Goal: Information Seeking & Learning: Learn about a topic

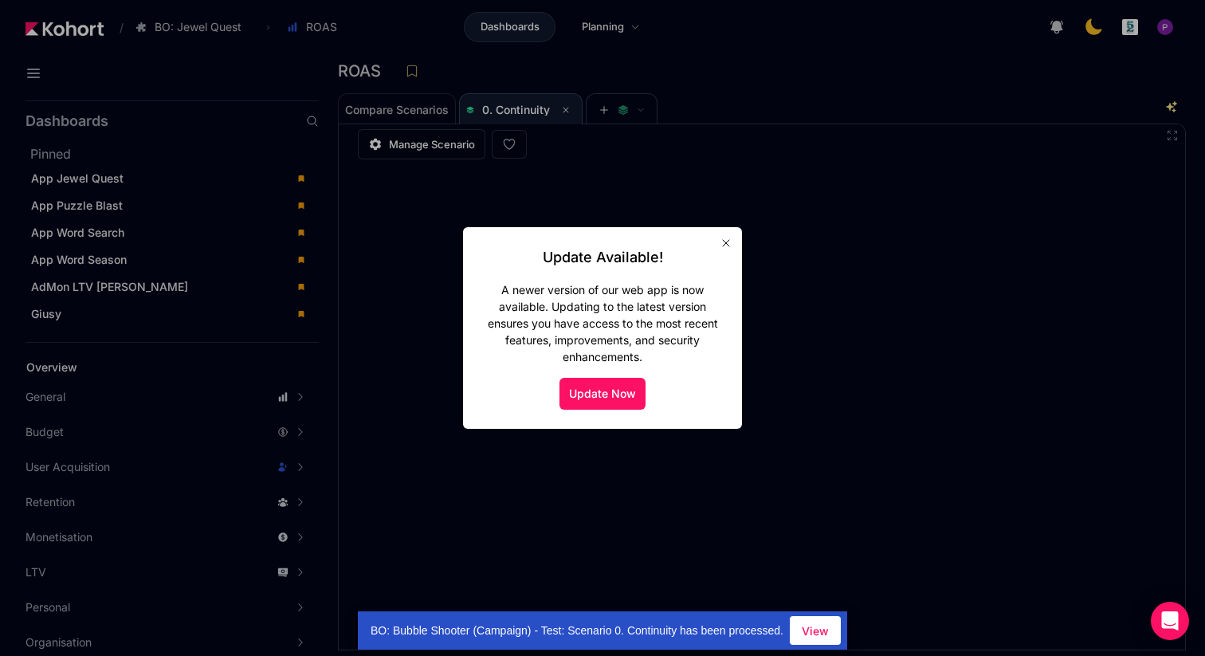
scroll to position [1, 0]
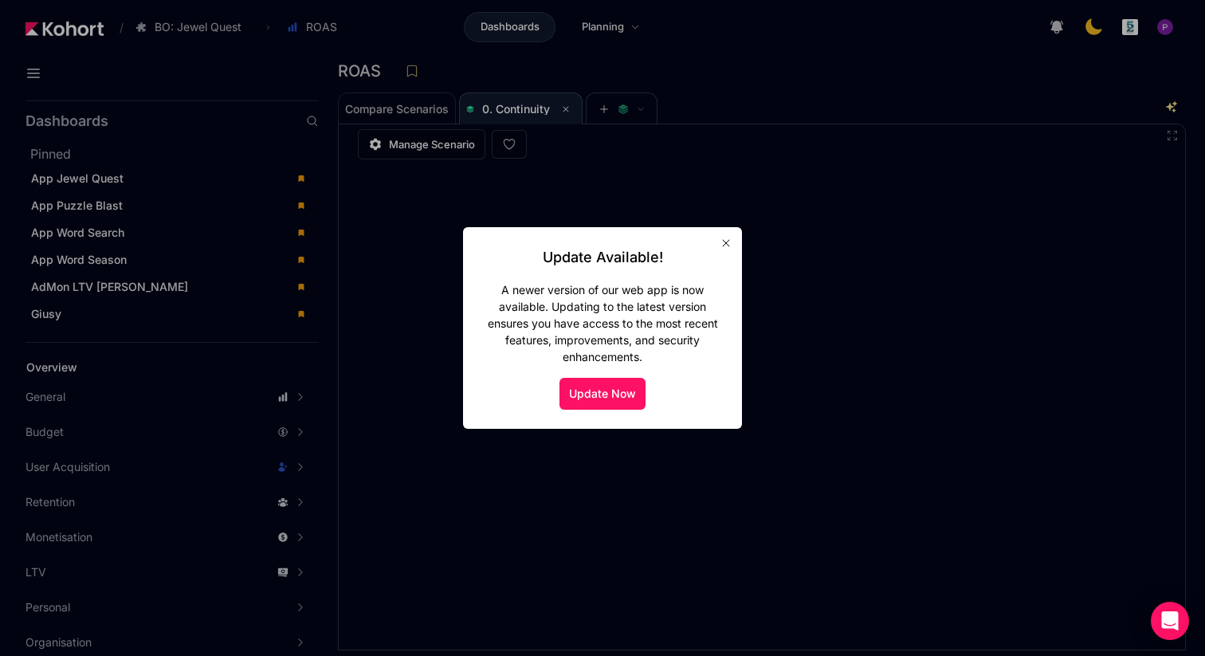
click at [547, 384] on div "Update Now" at bounding box center [602, 394] width 241 height 32
click at [603, 391] on button "Update Now" at bounding box center [603, 394] width 86 height 32
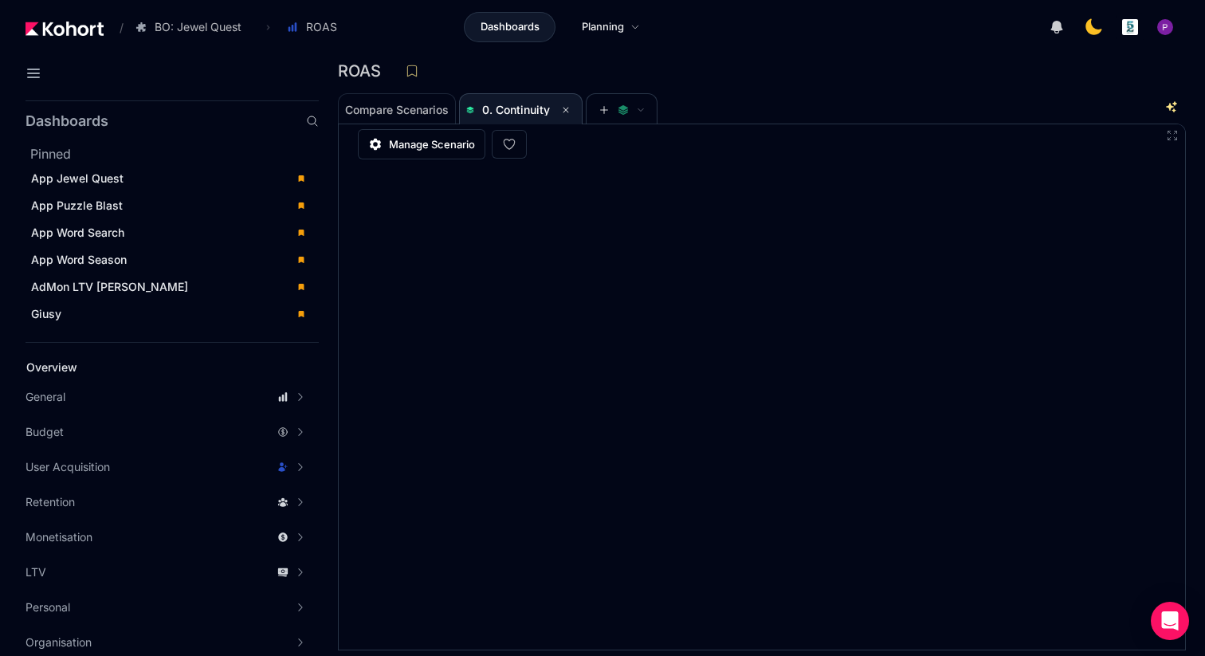
scroll to position [4, 0]
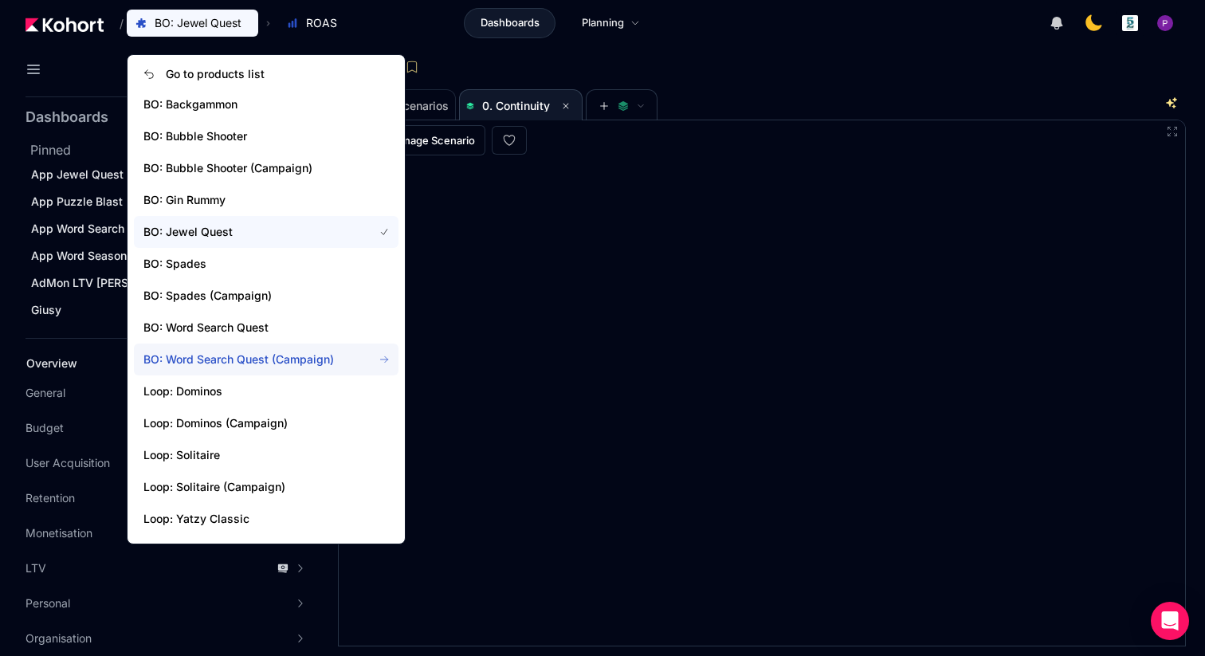
click at [253, 360] on span "BO: Word Search Quest (Campaign)" at bounding box center [248, 360] width 210 height 16
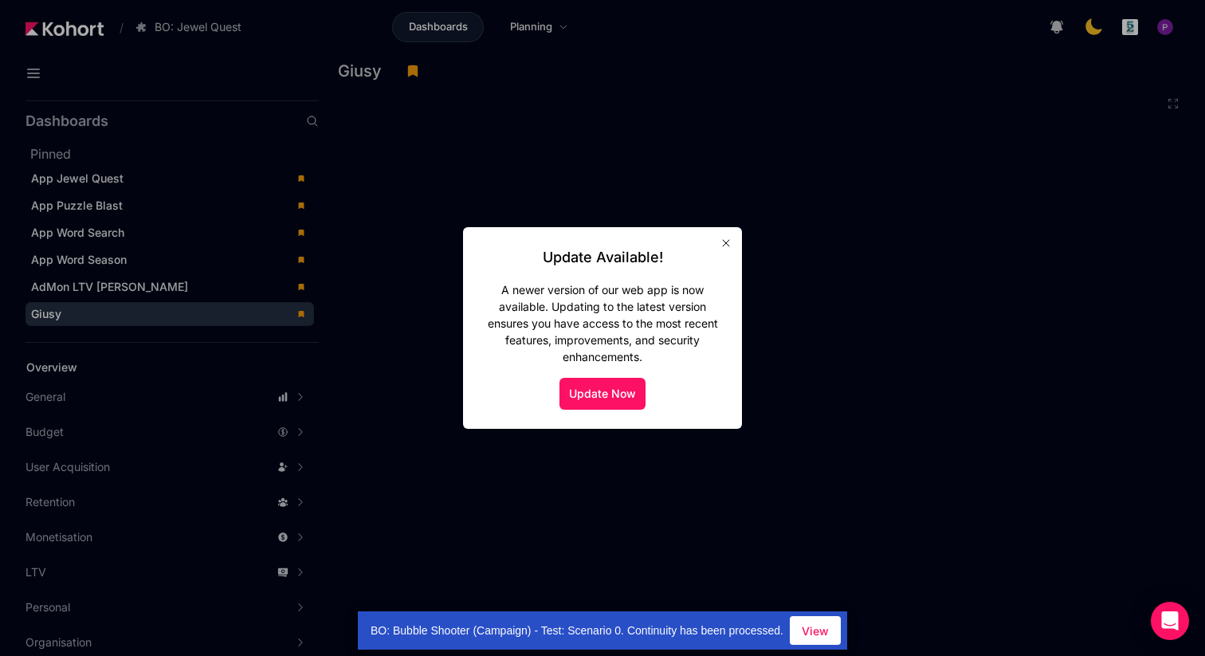
click at [609, 375] on div "Update Available! A newer version of our web app is now available. Updating to …" at bounding box center [602, 327] width 241 height 163
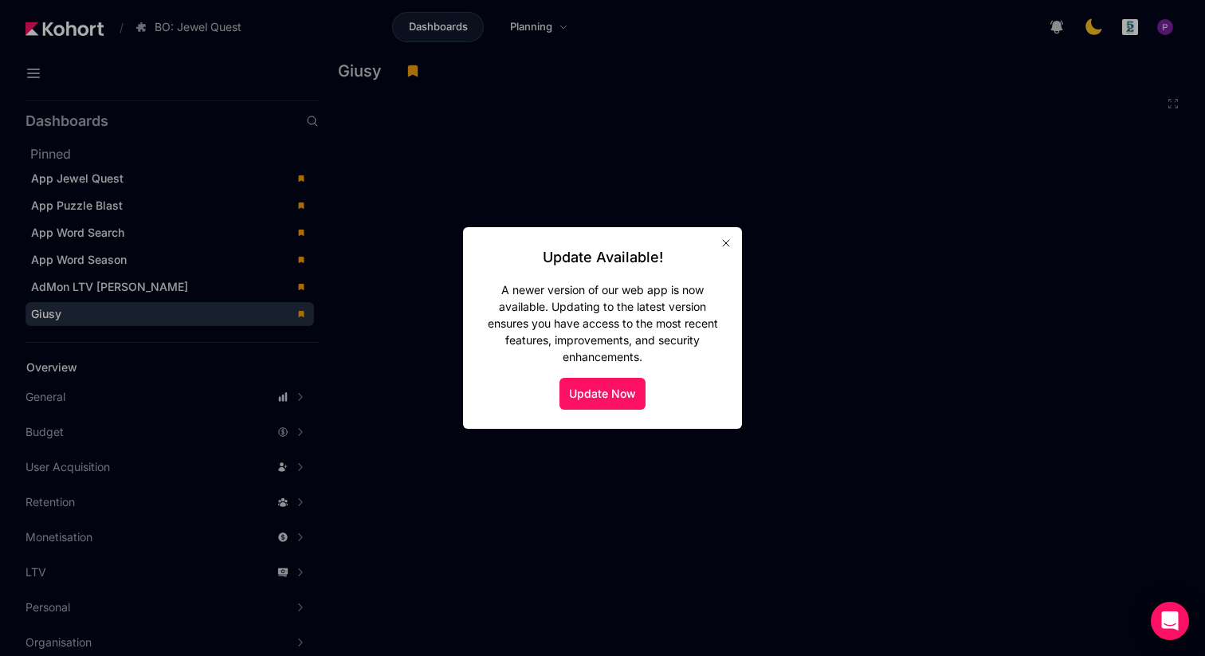
click at [80, 469] on div at bounding box center [602, 328] width 1205 height 656
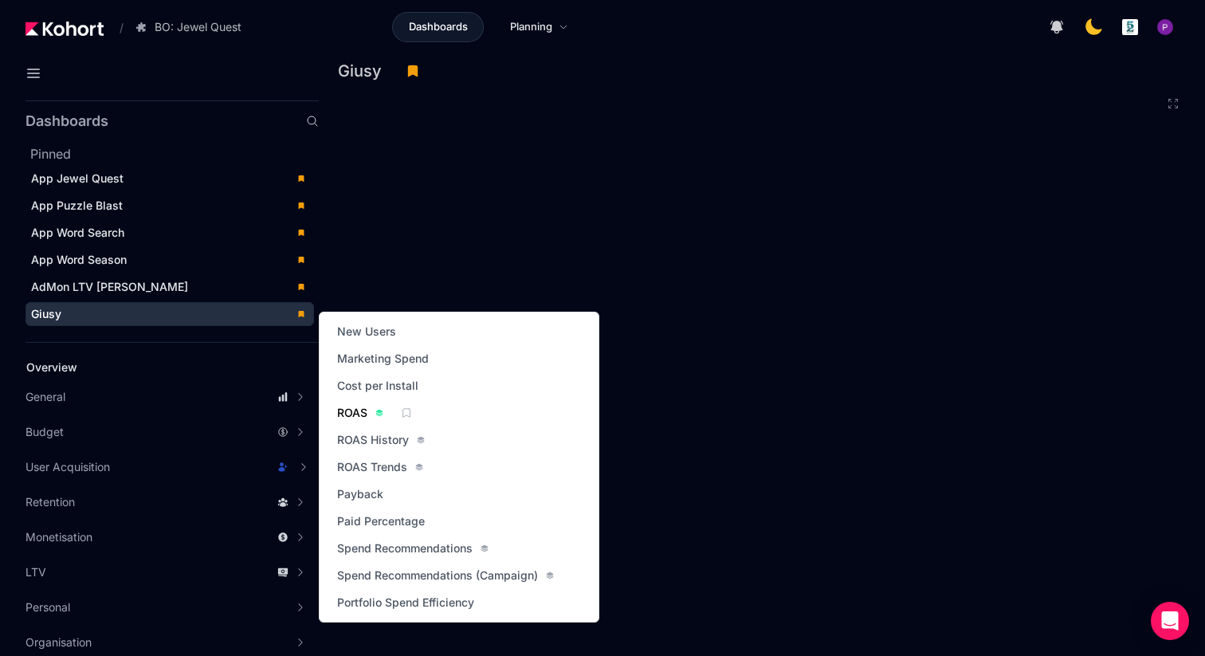
click at [347, 406] on span "ROAS" at bounding box center [352, 413] width 30 height 16
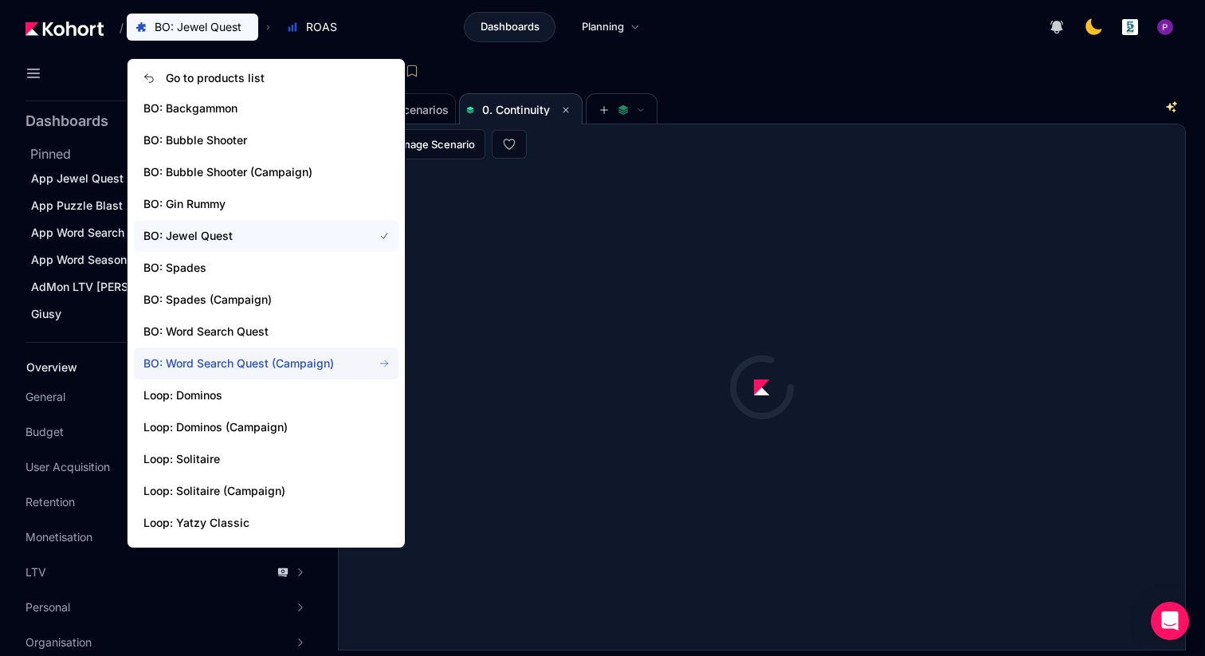
click at [250, 365] on span "BO: Word Search Quest (Campaign)" at bounding box center [248, 364] width 210 height 16
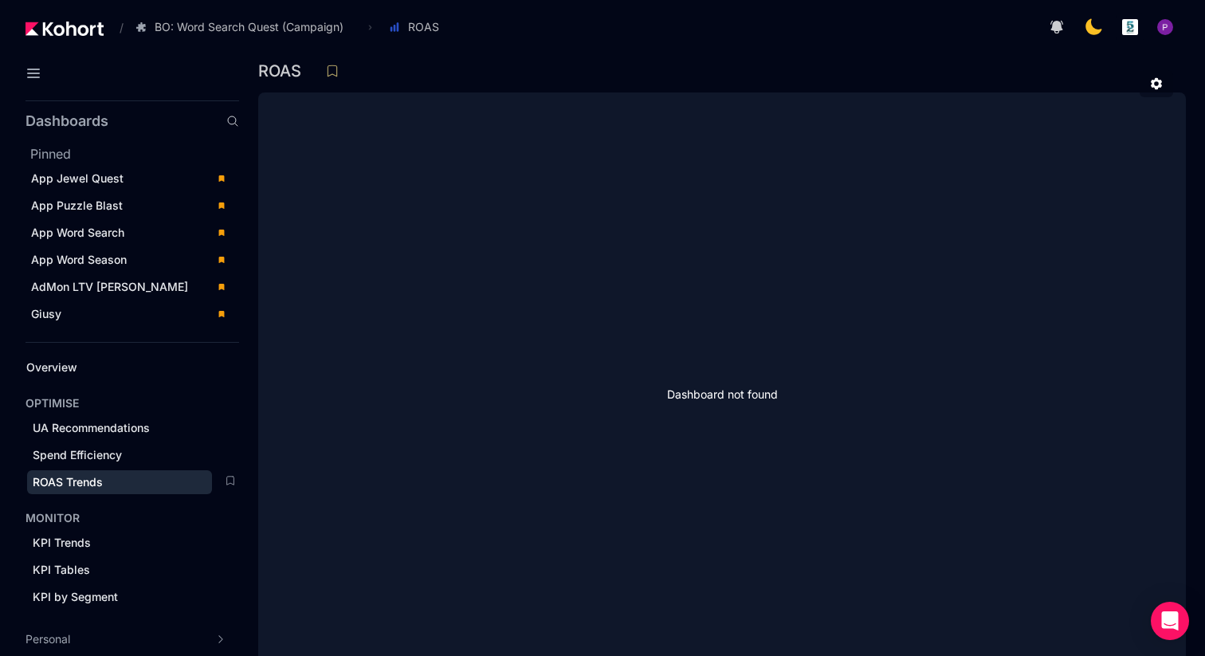
click at [90, 484] on span "ROAS Trends" at bounding box center [68, 482] width 70 height 14
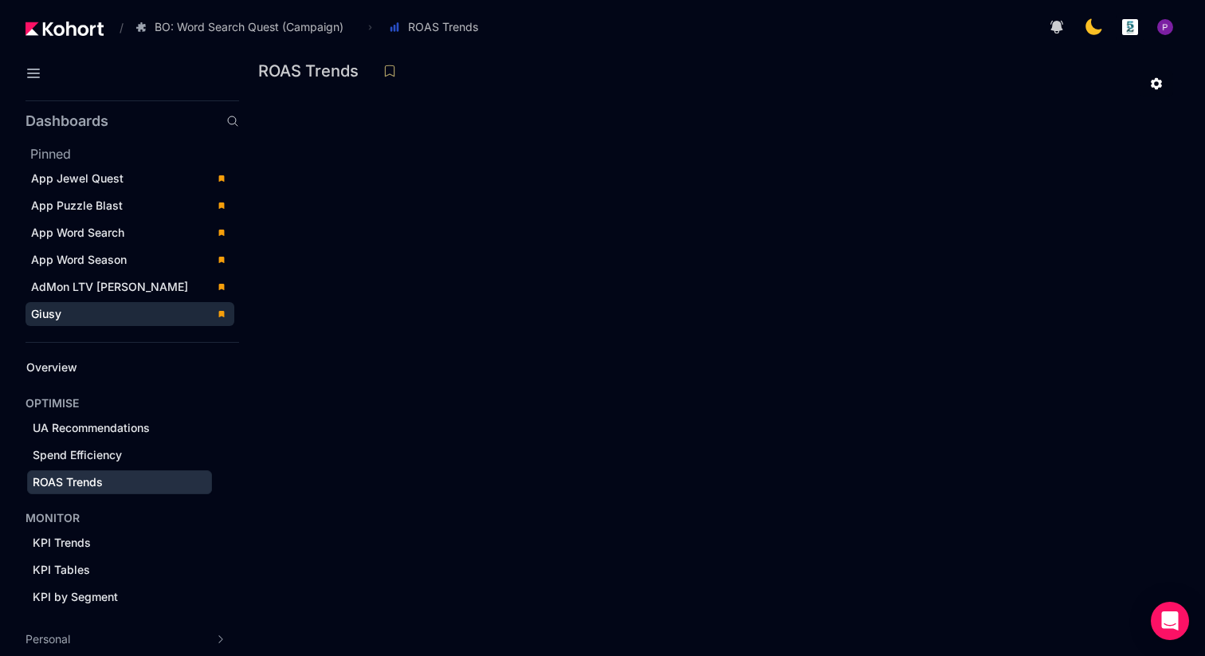
click at [92, 311] on div "Giusy" at bounding box center [118, 314] width 175 height 16
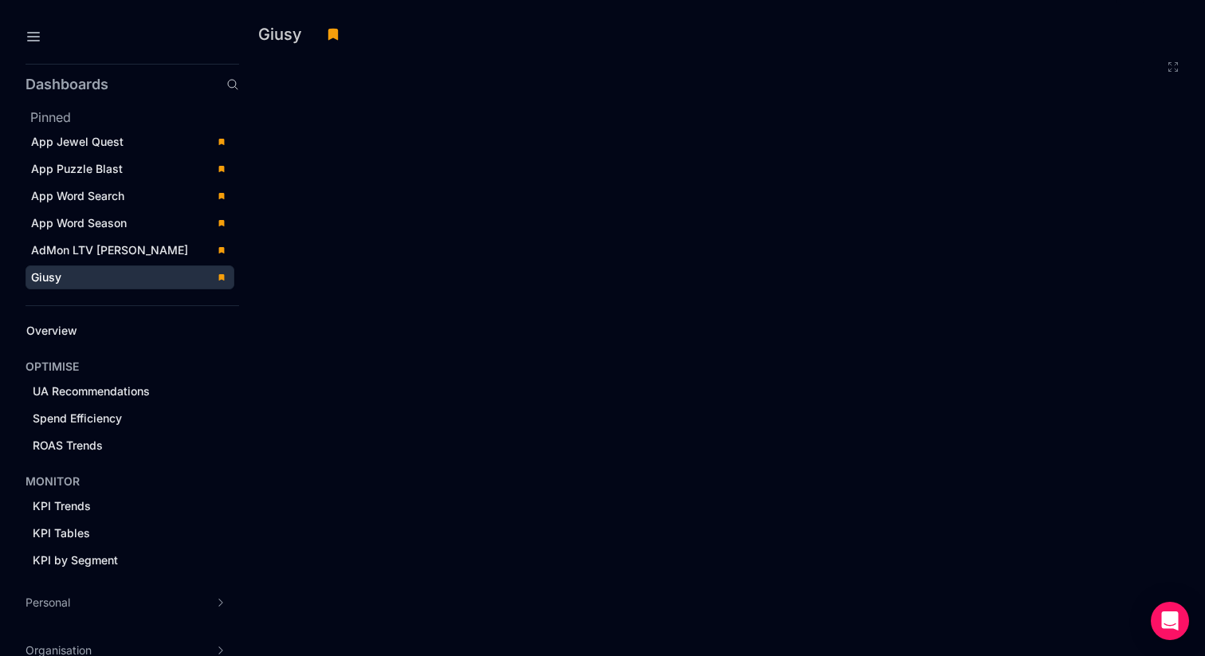
scroll to position [49, 0]
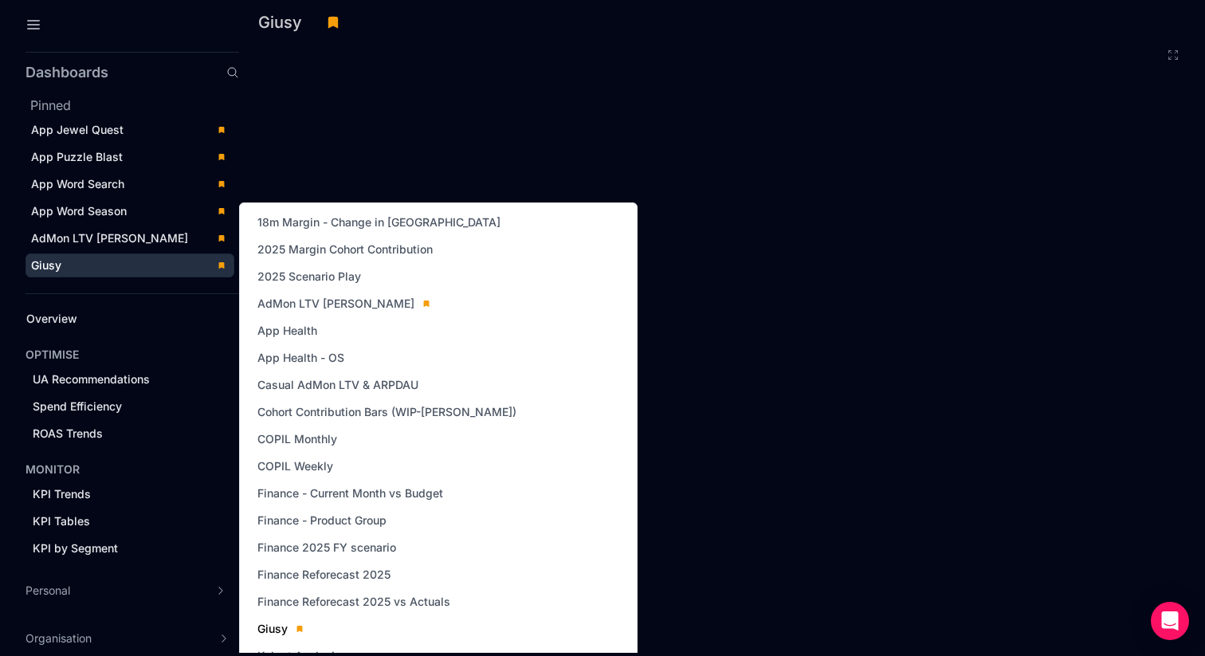
click at [271, 626] on span "Giusy" at bounding box center [272, 629] width 30 height 16
click at [268, 624] on span "Giusy" at bounding box center [272, 629] width 30 height 16
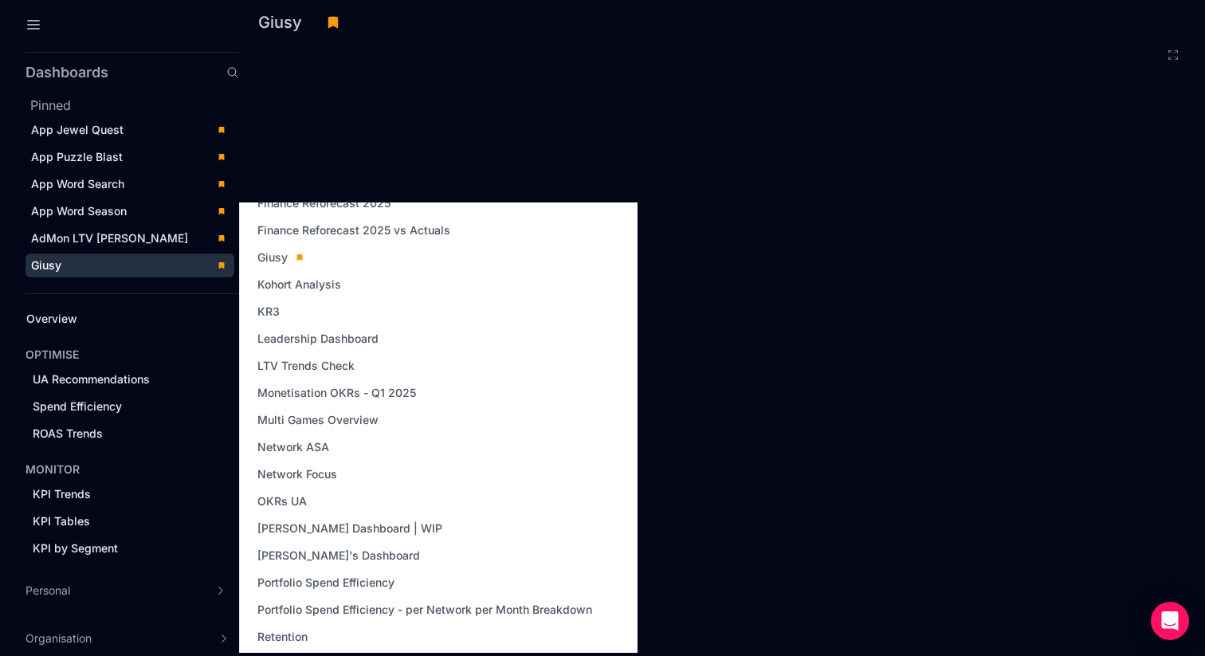
scroll to position [372, 0]
click at [290, 423] on span "Multi Games Overview" at bounding box center [317, 419] width 121 height 16
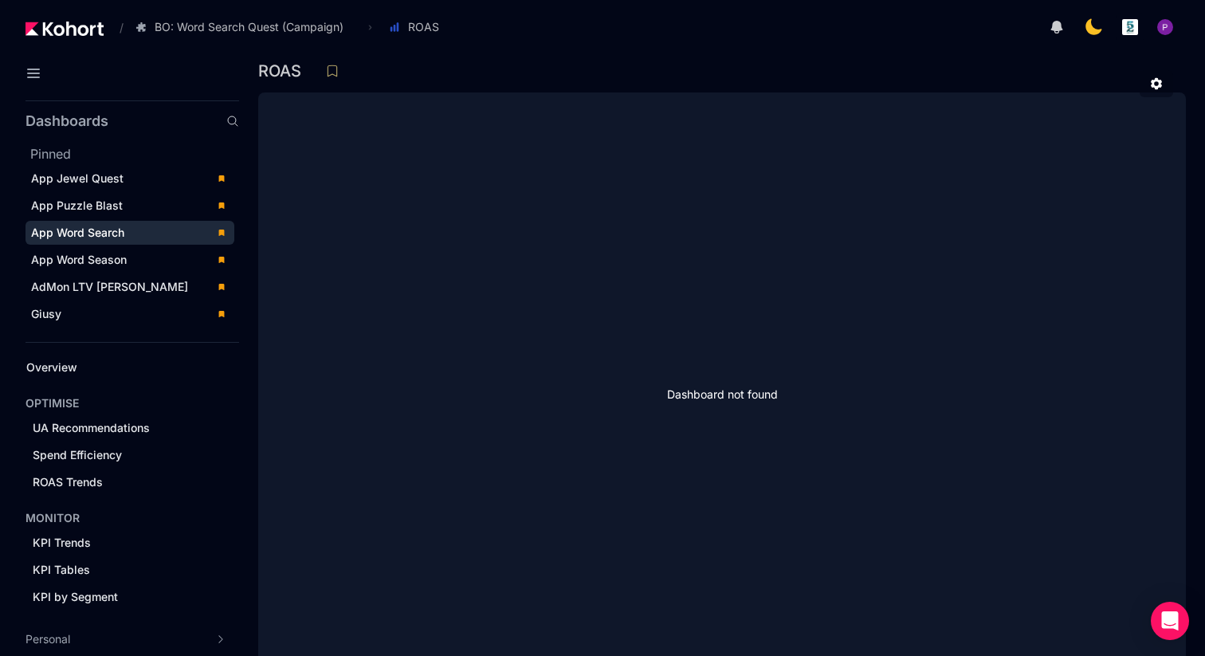
click at [92, 236] on span "App Word Search" at bounding box center [77, 233] width 93 height 14
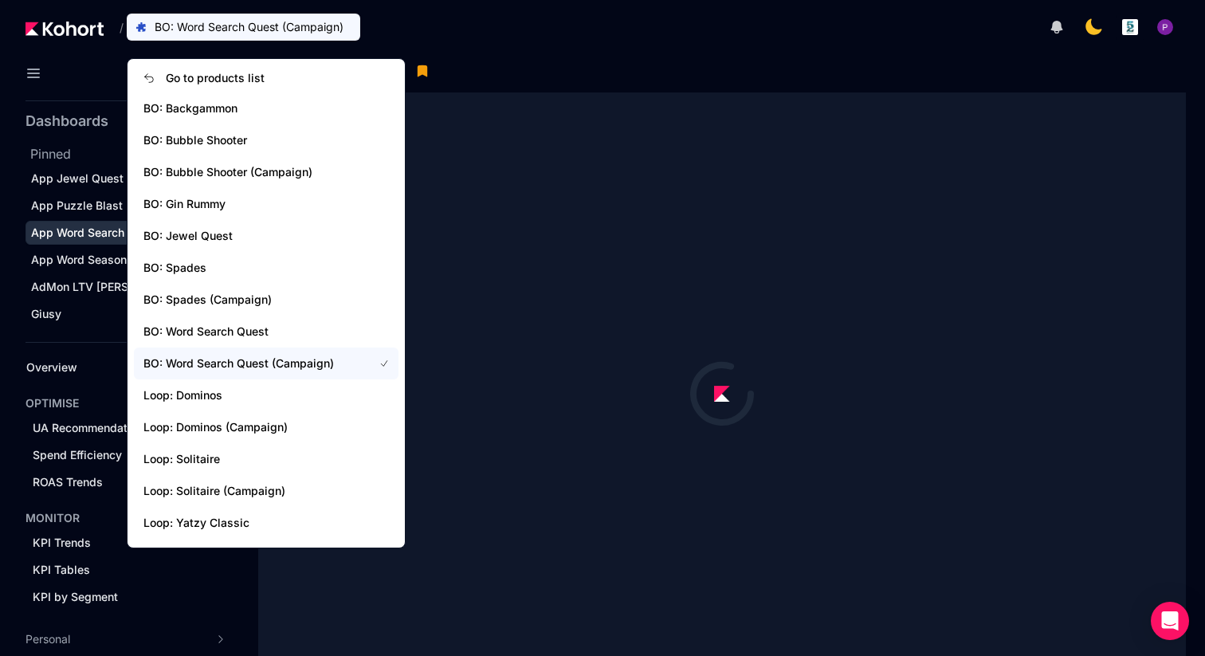
click at [266, 30] on span "BO: Word Search Quest (Campaign)" at bounding box center [249, 27] width 189 height 16
click at [239, 337] on span "BO: Word Search Quest" at bounding box center [248, 332] width 210 height 16
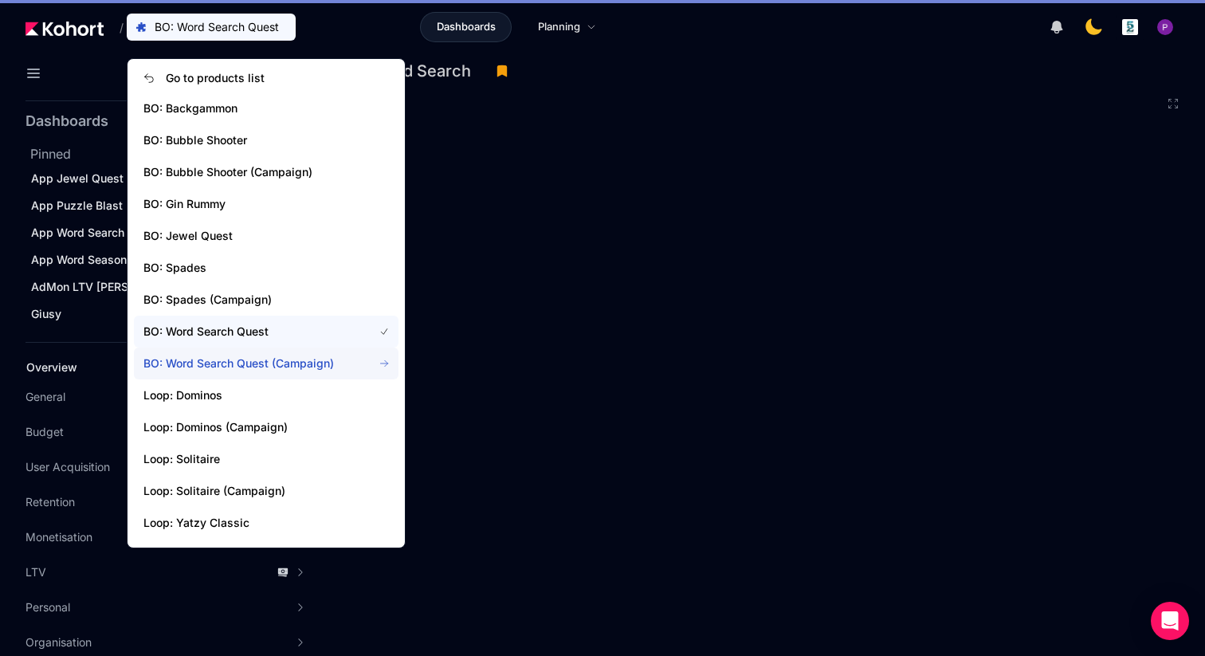
click at [223, 364] on span "BO: Word Search Quest (Campaign)" at bounding box center [248, 364] width 210 height 16
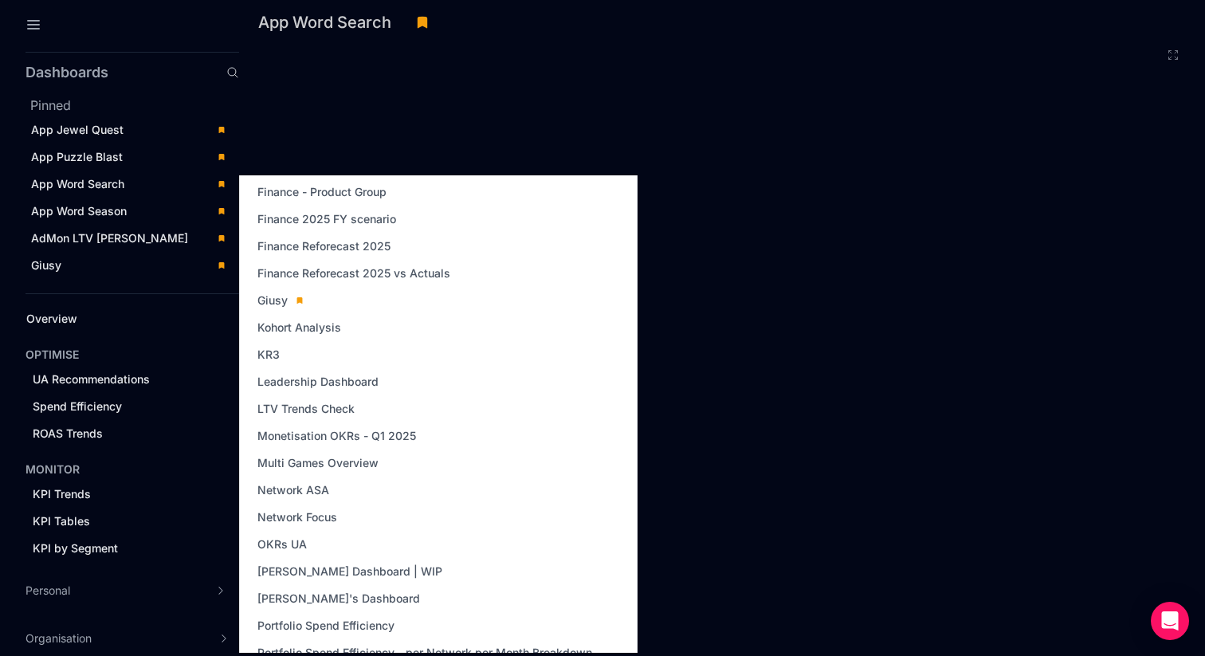
scroll to position [430, 0]
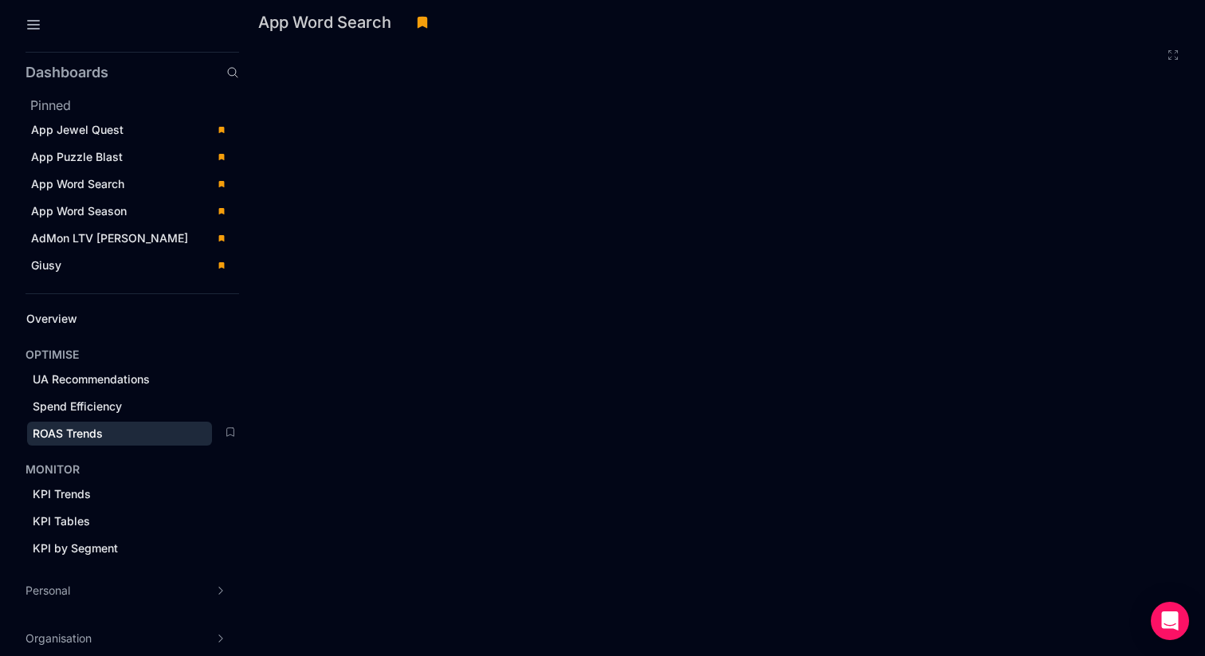
click at [73, 434] on span "ROAS Trends" at bounding box center [68, 433] width 70 height 14
click at [78, 434] on span "ROAS Trends" at bounding box center [68, 433] width 70 height 14
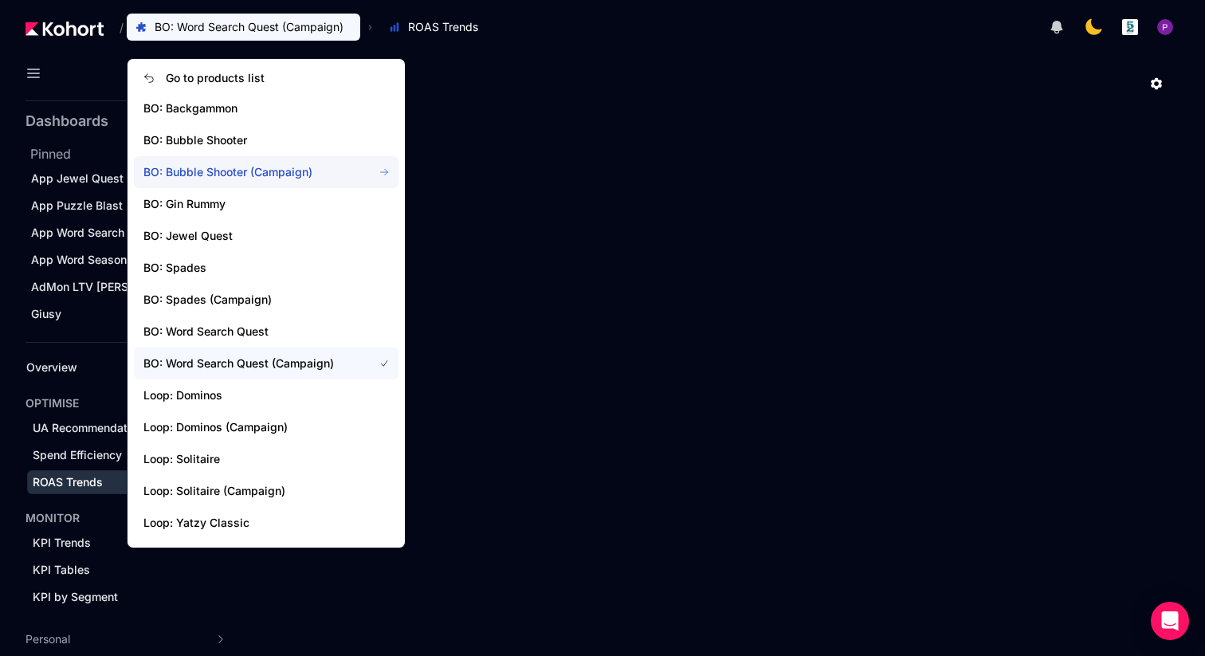
click at [226, 181] on span "BO: Bubble Shooter (Campaign)" at bounding box center [266, 172] width 265 height 32
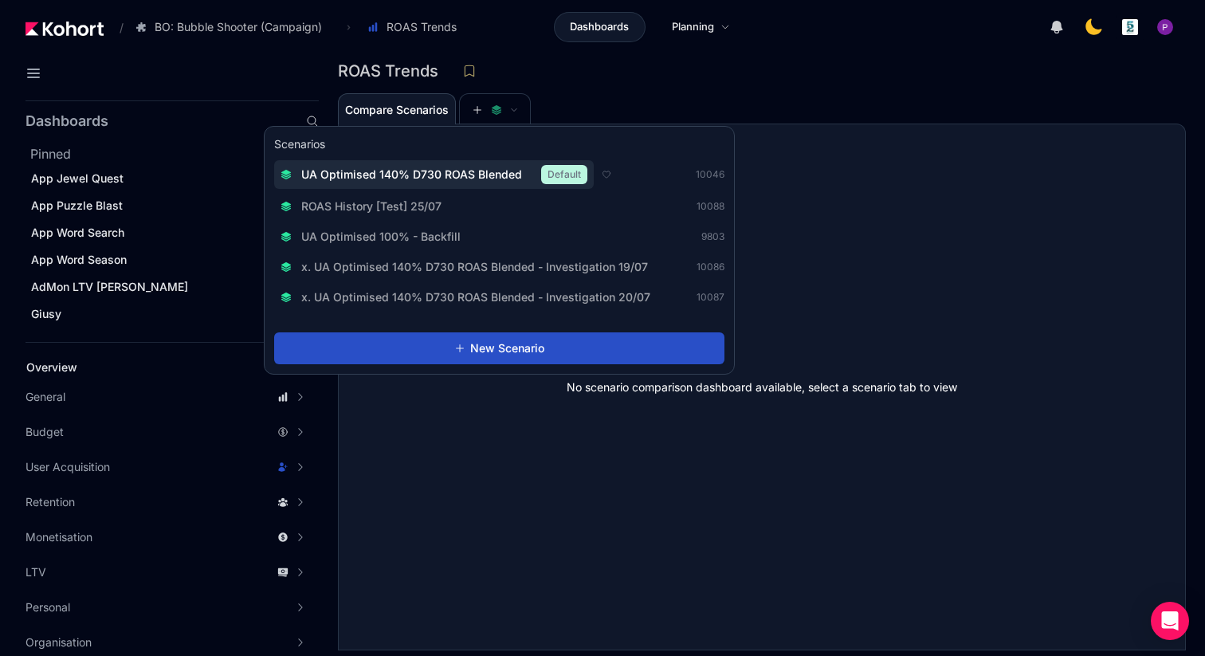
click at [395, 171] on span "UA Optimised 140% D730 ROAS Blended" at bounding box center [411, 175] width 221 height 16
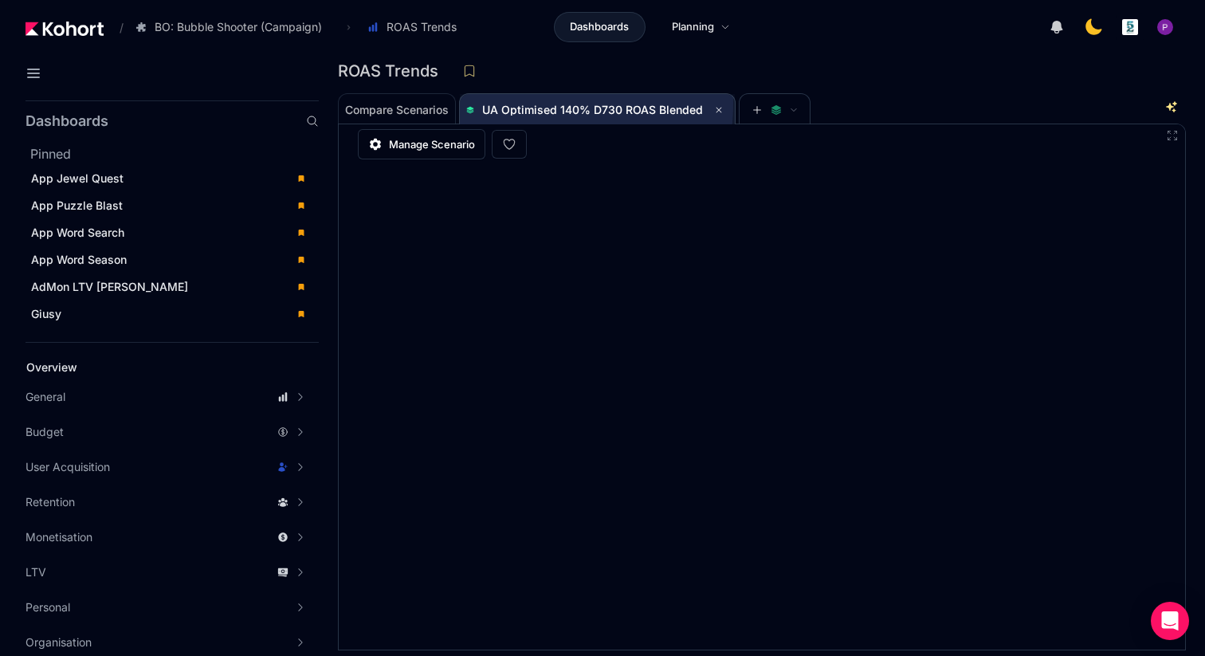
click at [524, 104] on span "UA Optimised 140% D730 ROAS Blended" at bounding box center [592, 110] width 221 height 14
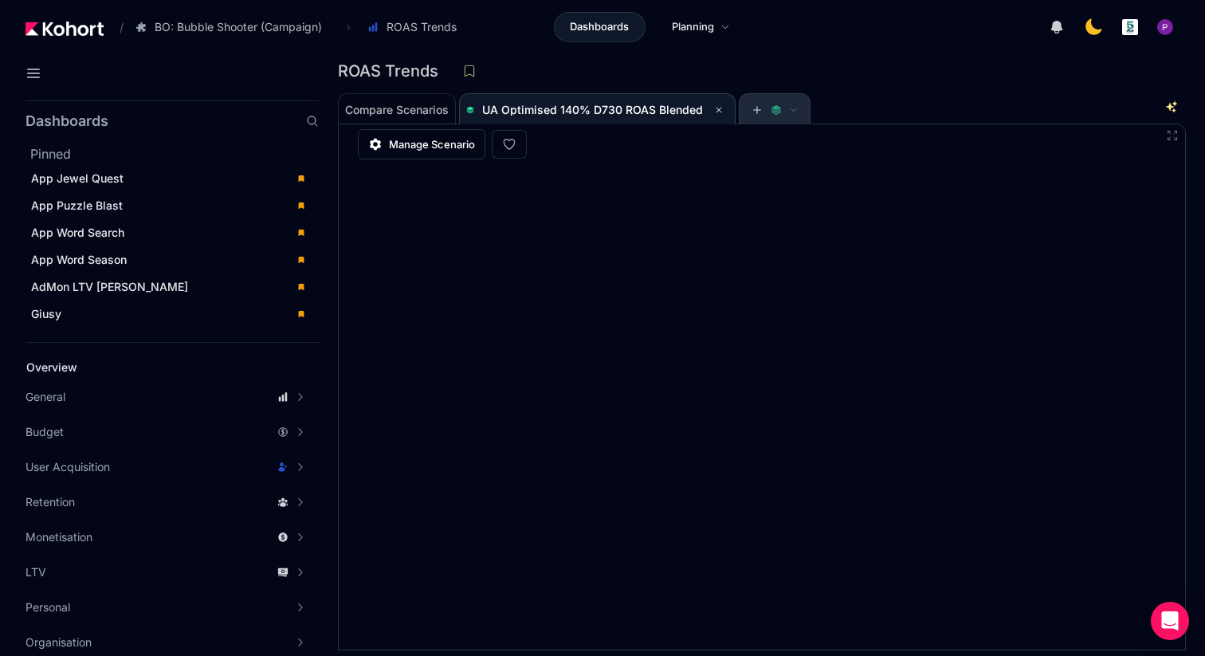
scroll to position [1, 0]
click at [882, 92] on div "Compare Scenarios UA Optimised 140% D730 ROAS Blended" at bounding box center [753, 108] width 831 height 32
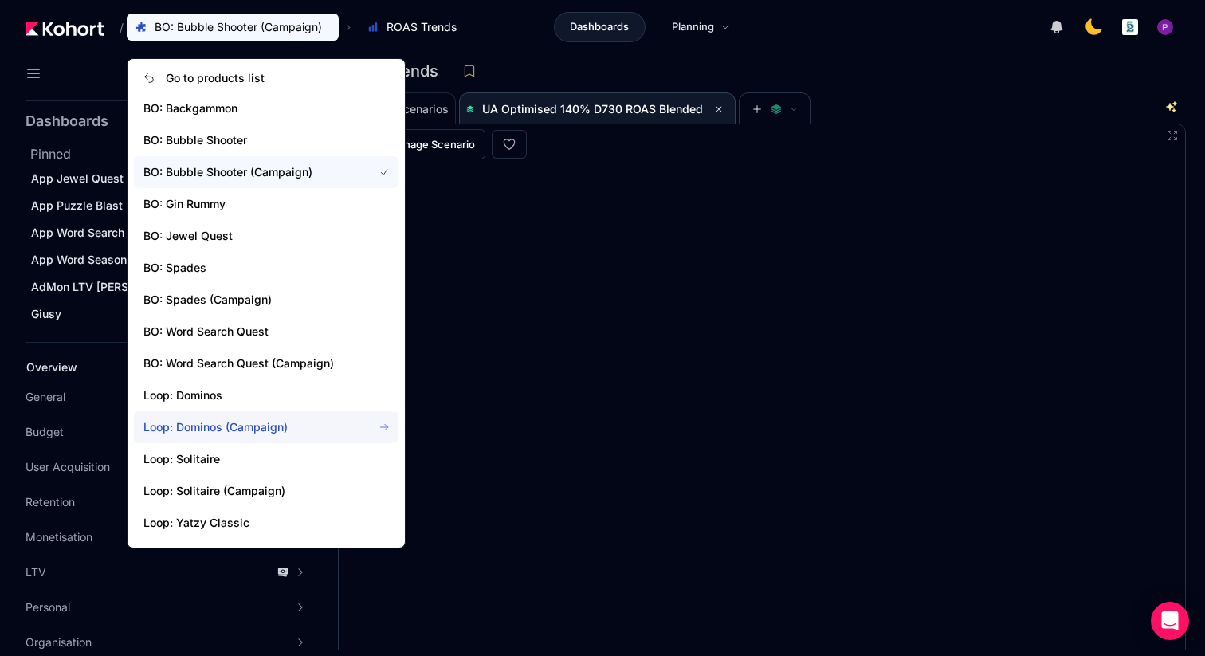
click at [217, 419] on span "Loop: Dominos (Campaign)" at bounding box center [248, 427] width 210 height 16
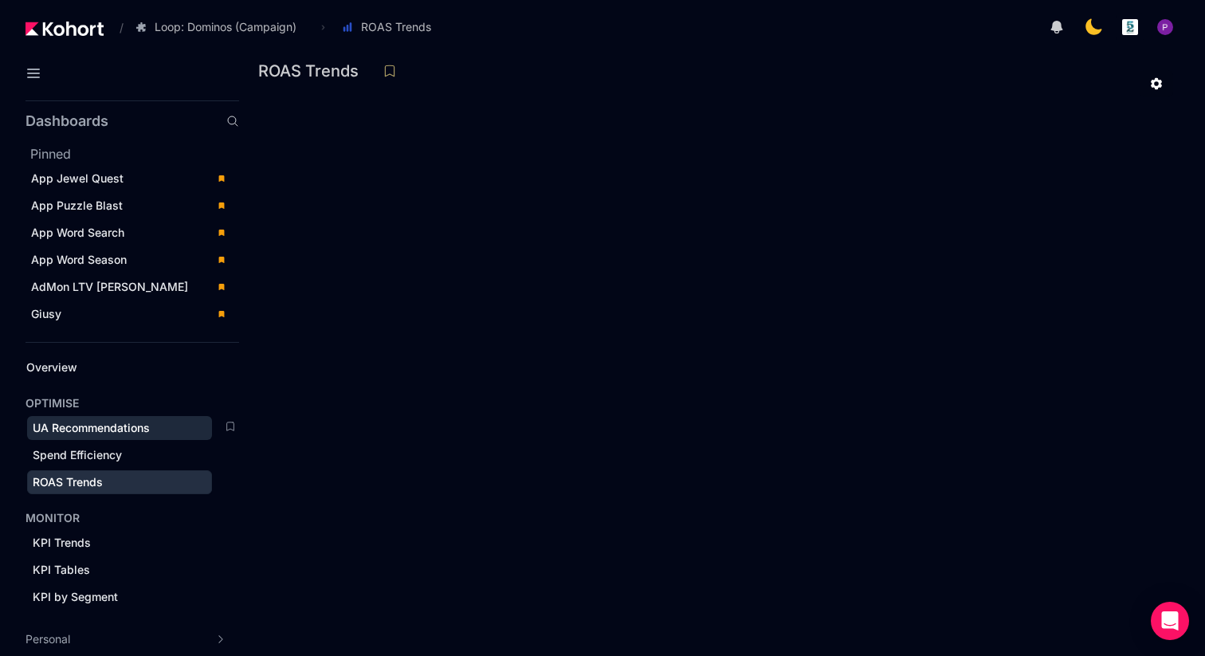
click at [82, 426] on span "UA Recommendations" at bounding box center [91, 428] width 117 height 14
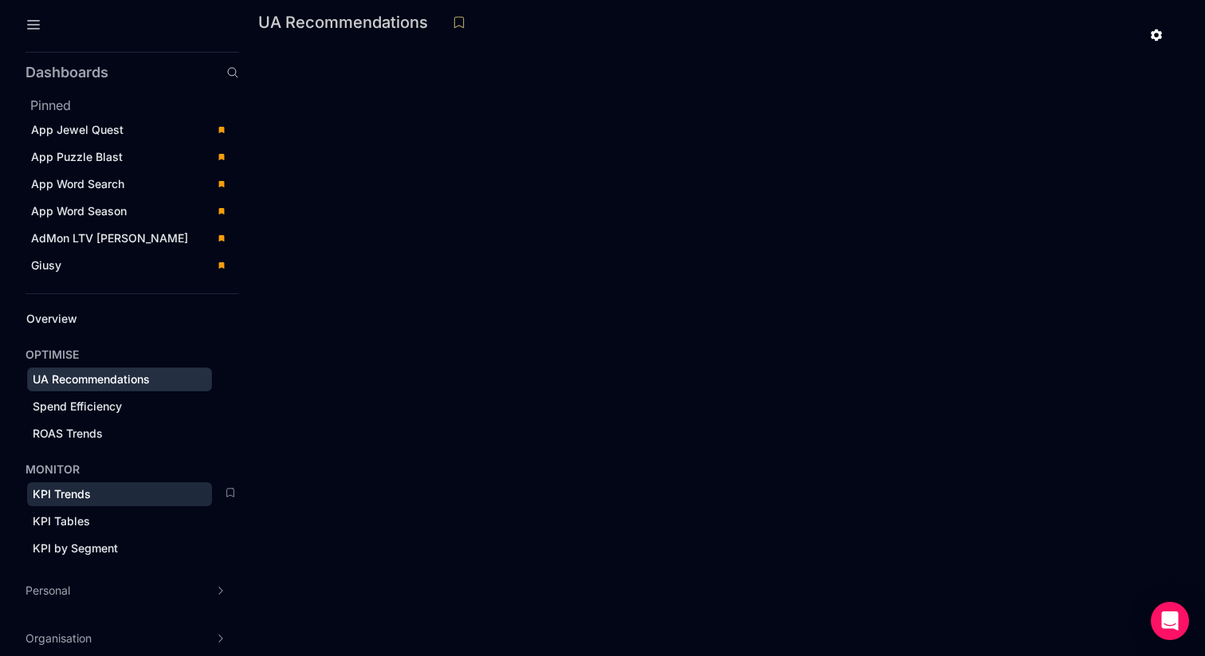
click at [63, 486] on div "KPI Trends" at bounding box center [120, 494] width 174 height 16
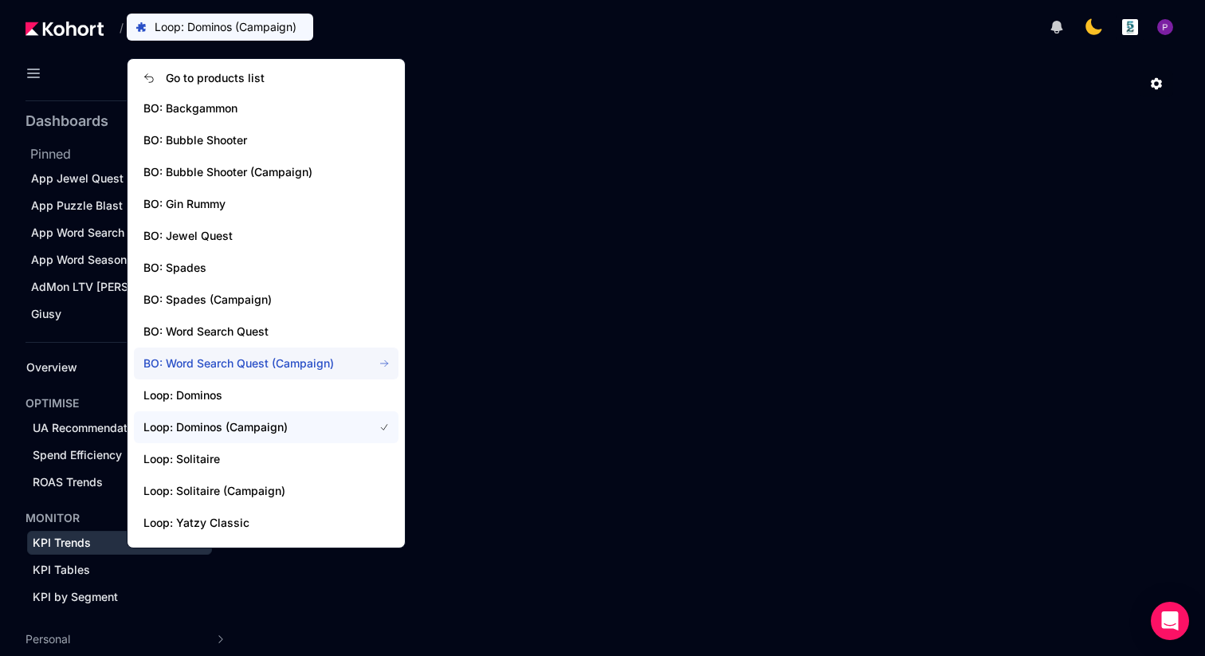
click at [242, 363] on span "BO: Word Search Quest (Campaign)" at bounding box center [248, 364] width 210 height 16
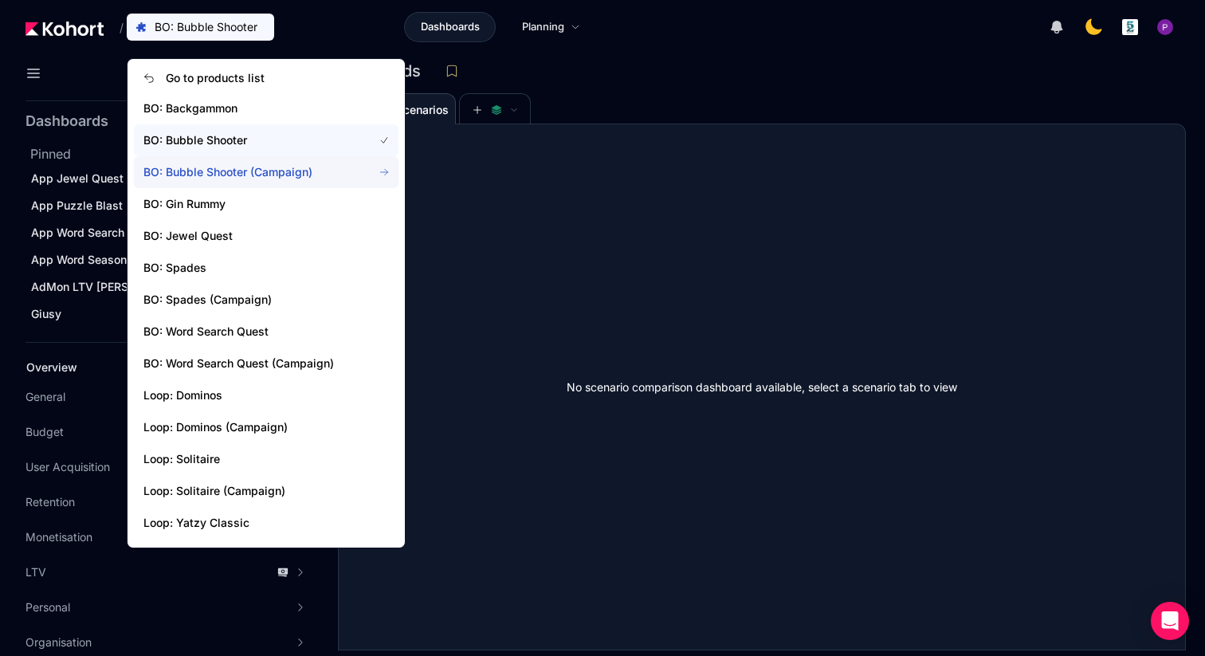
click at [251, 159] on span "BO: Bubble Shooter (Campaign)" at bounding box center [266, 172] width 265 height 32
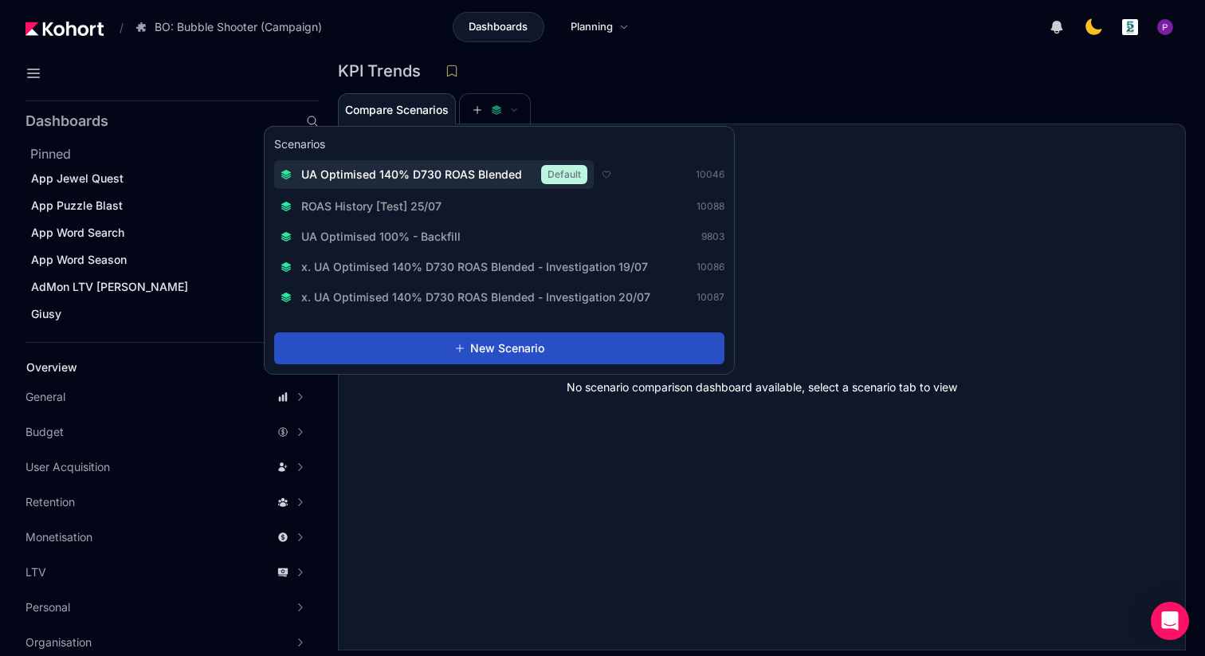
click at [450, 171] on span "UA Optimised 140% D730 ROAS Blended" at bounding box center [411, 175] width 221 height 16
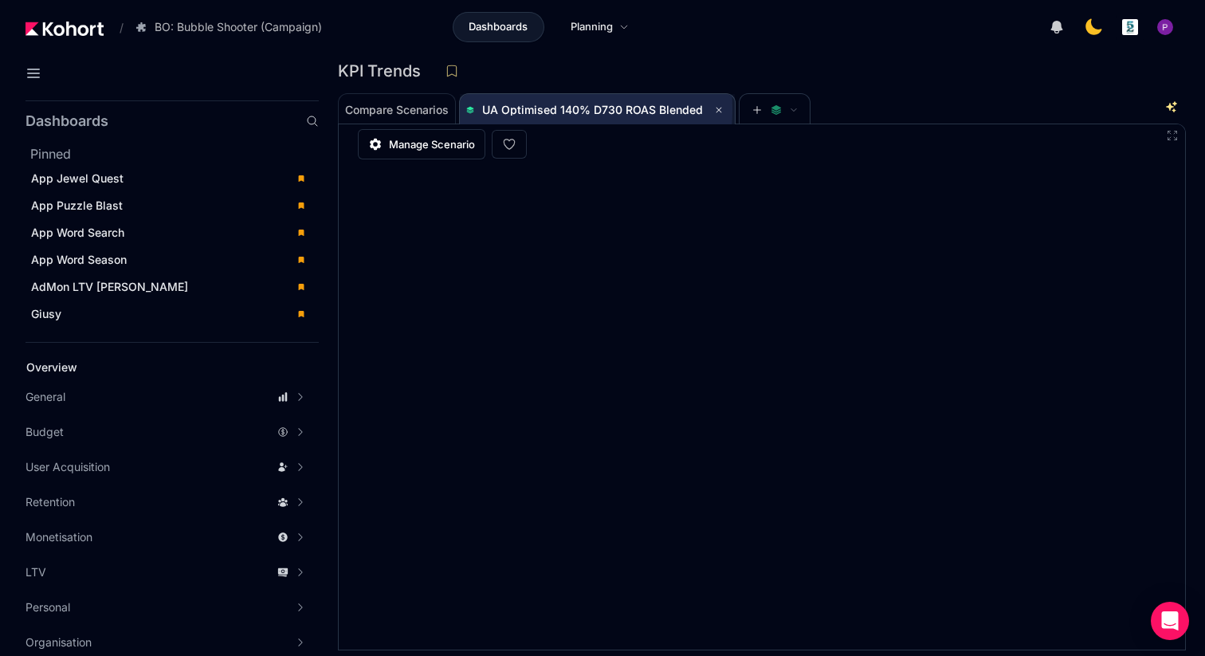
click at [535, 109] on span "UA Optimised 140% D730 ROAS Blended" at bounding box center [592, 110] width 221 height 14
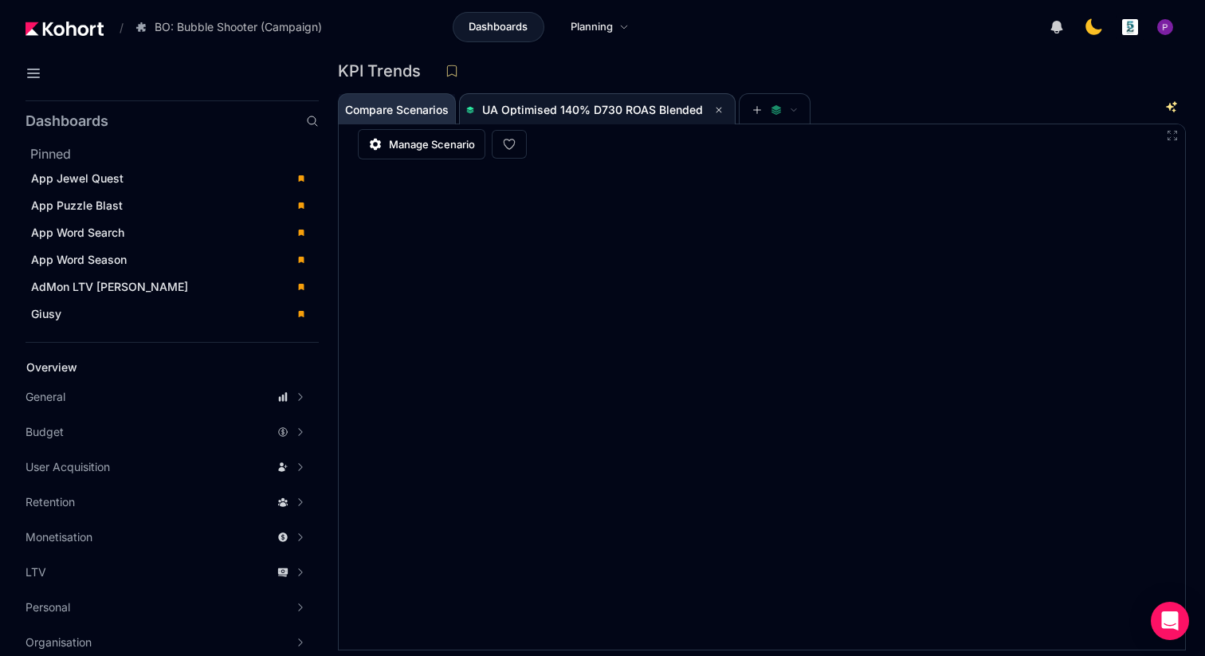
click at [420, 104] on span "Compare Scenarios" at bounding box center [397, 109] width 104 height 11
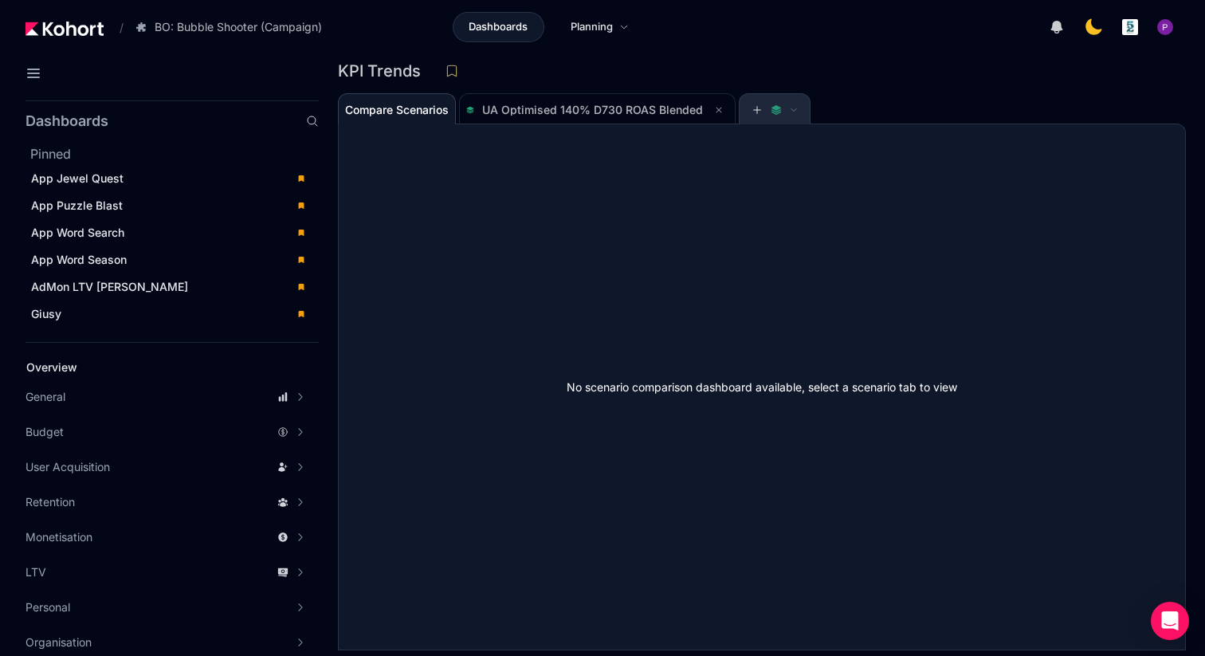
click at [748, 110] on span at bounding box center [775, 110] width 70 height 32
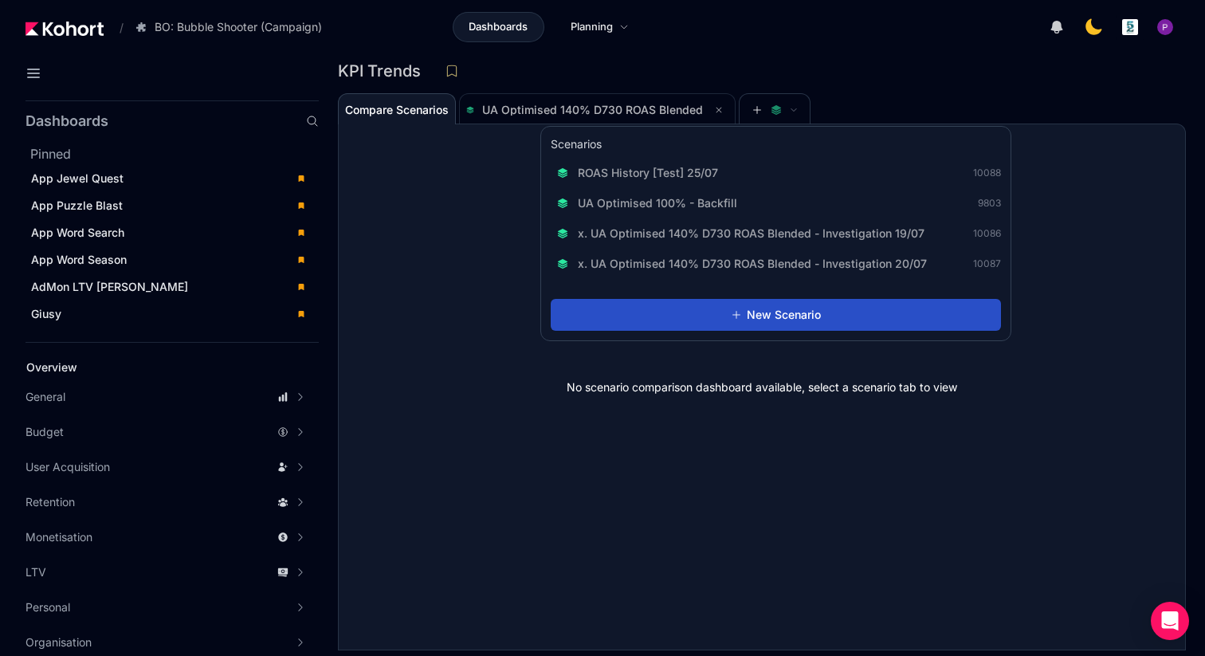
scroll to position [1, 0]
click at [781, 106] on span at bounding box center [775, 109] width 46 height 11
click at [674, 203] on span "UA Optimised 100% - Backfill" at bounding box center [657, 203] width 159 height 16
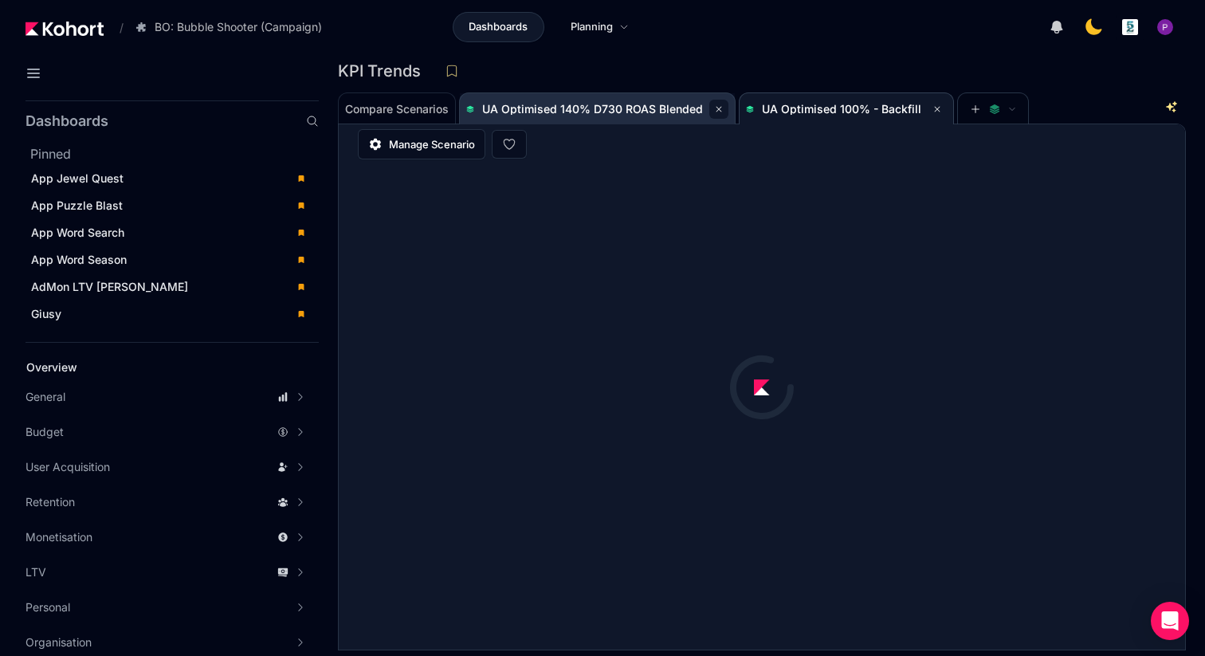
click at [717, 108] on icon at bounding box center [720, 109] width 6 height 6
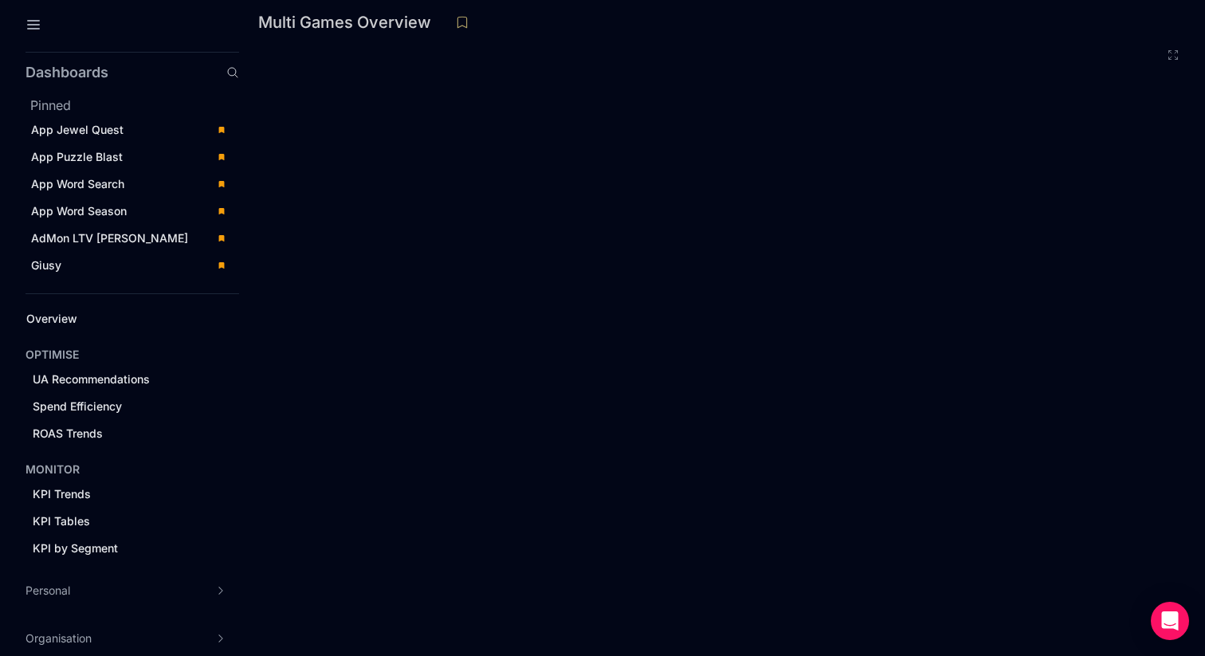
scroll to position [372, 0]
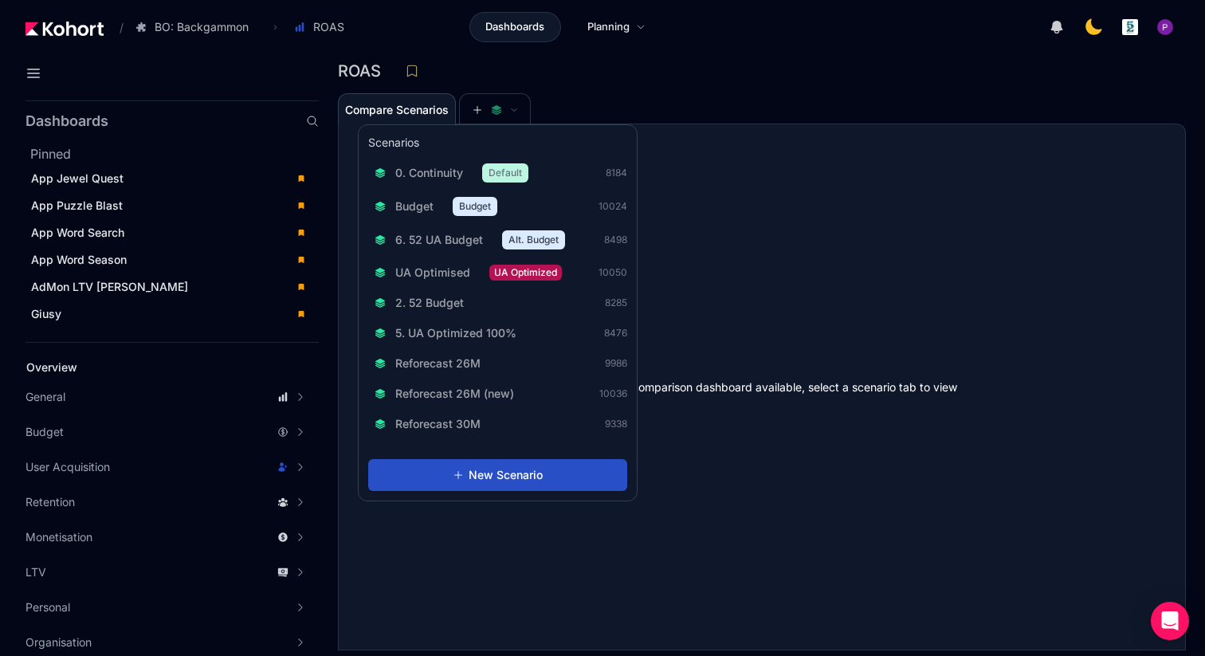
scroll to position [1, 0]
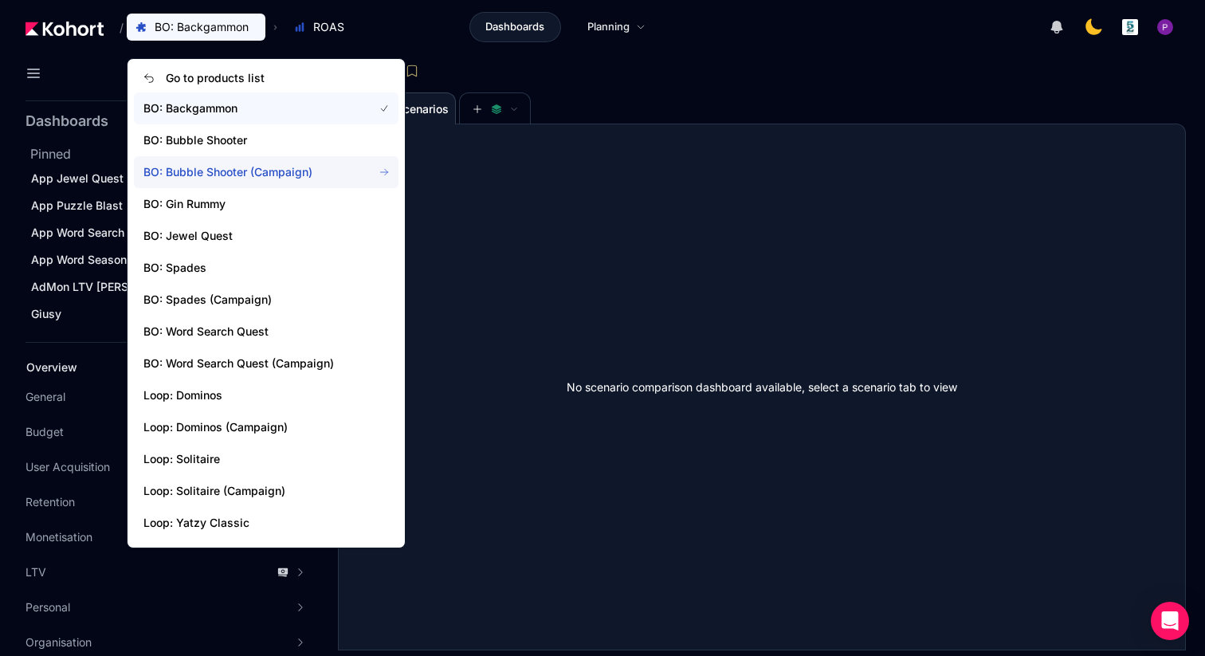
click at [246, 167] on span "BO: Bubble Shooter (Campaign)" at bounding box center [248, 172] width 210 height 16
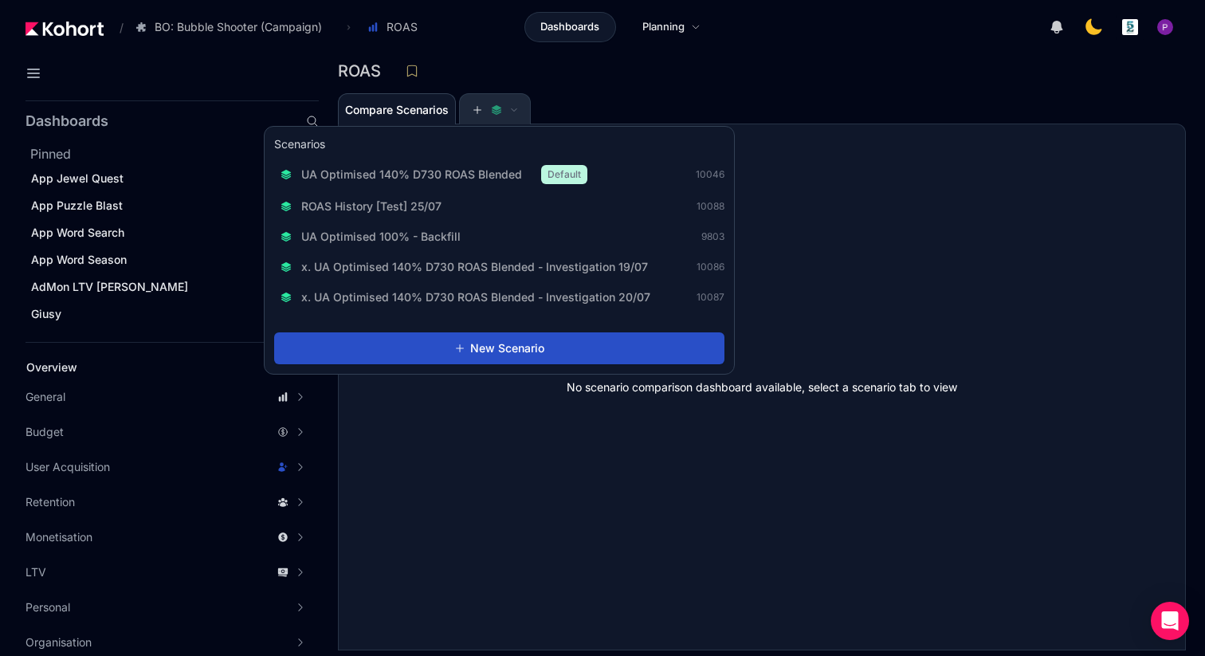
click at [483, 108] on icon at bounding box center [477, 109] width 11 height 11
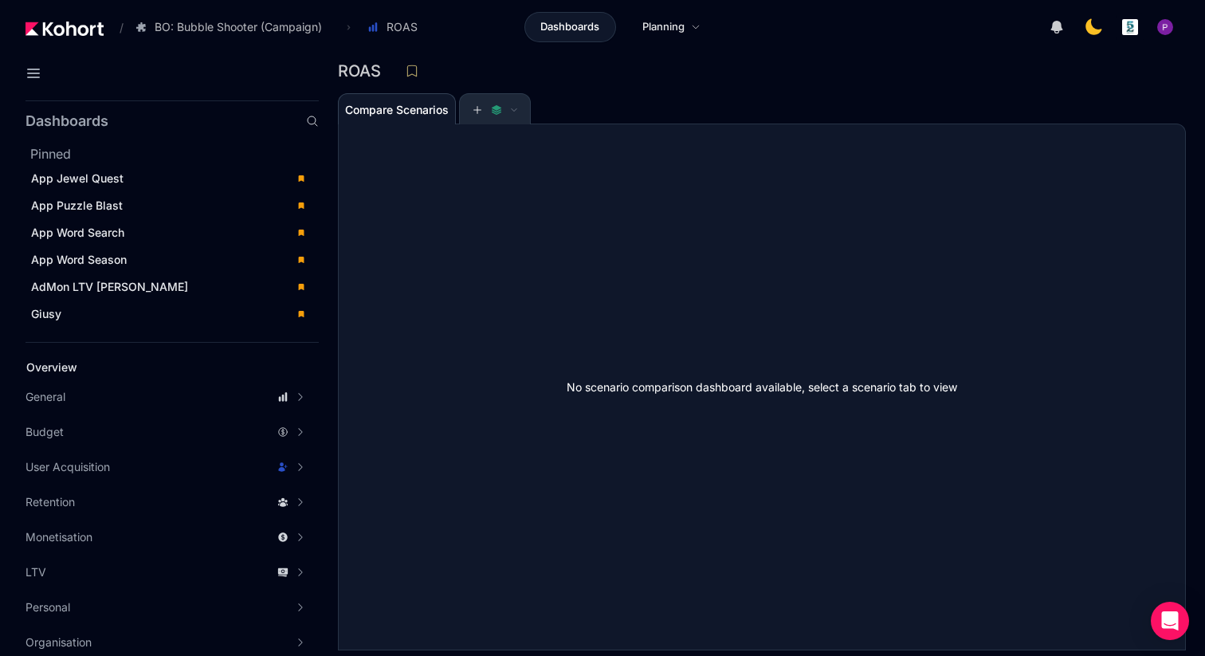
scroll to position [1, 0]
click at [483, 108] on icon at bounding box center [477, 109] width 11 height 11
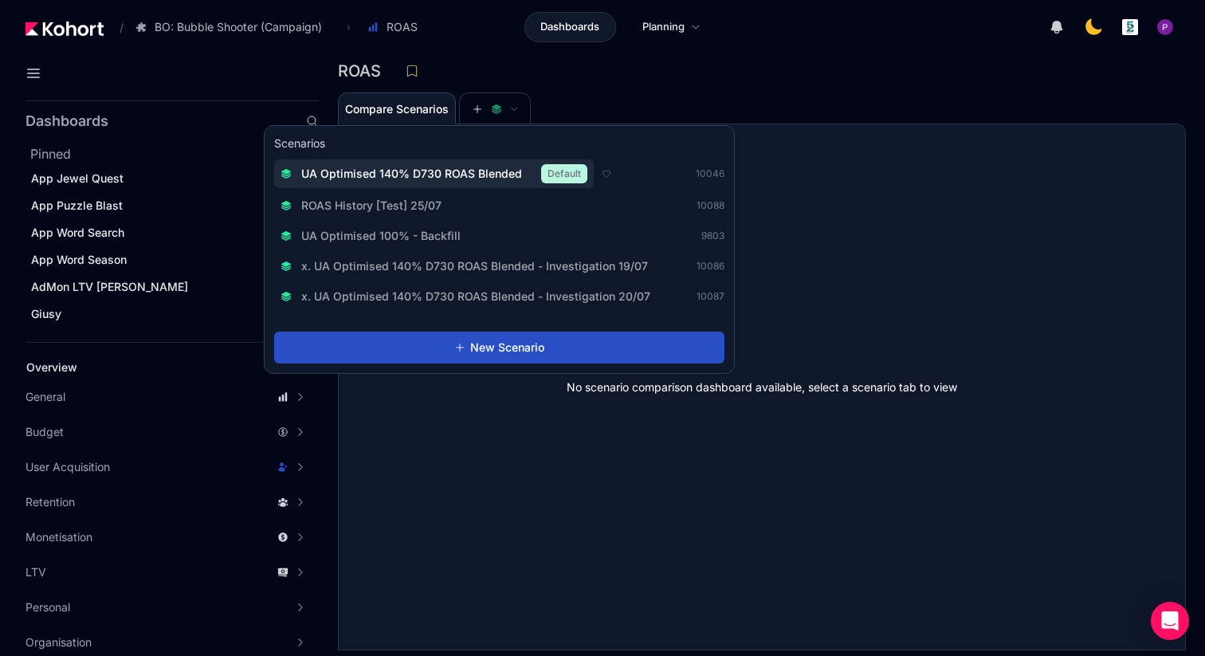
click at [394, 176] on span "UA Optimised 140% D730 ROAS Blended" at bounding box center [411, 174] width 221 height 16
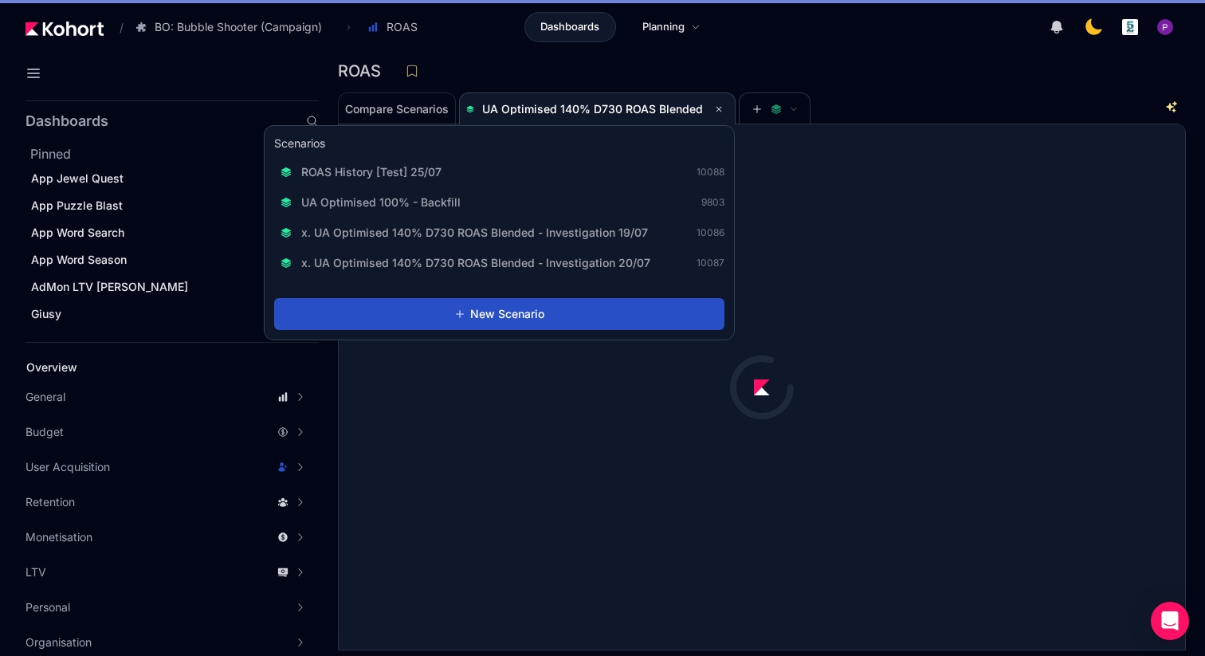
scroll to position [1, 0]
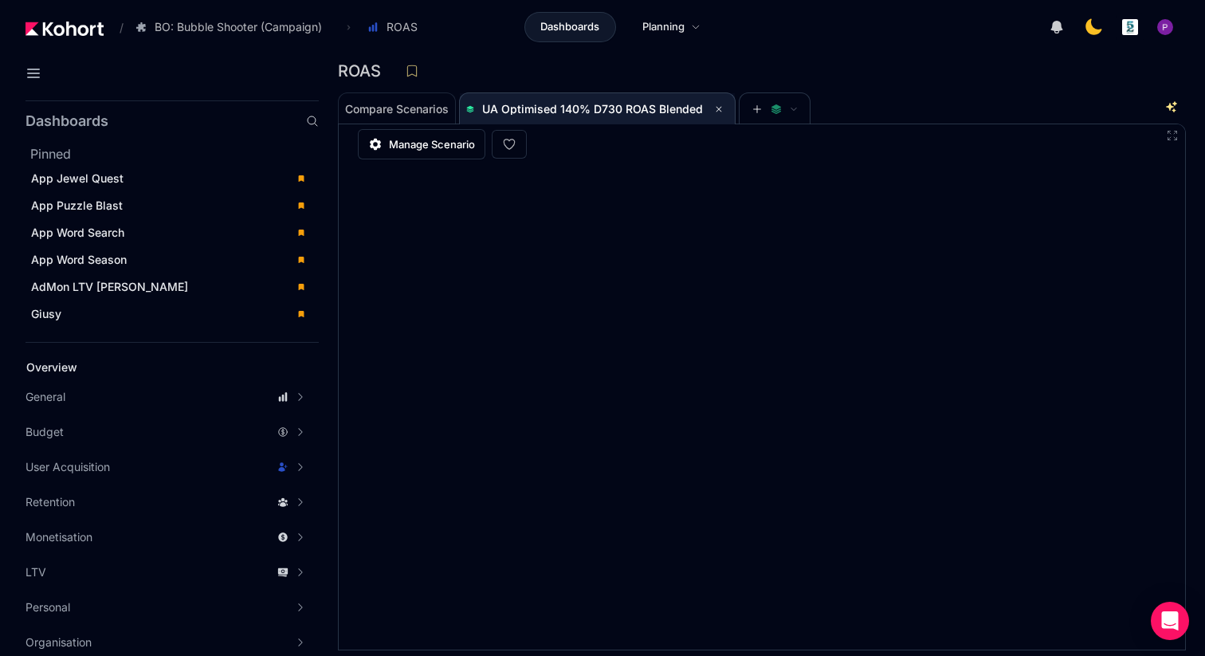
click at [501, 106] on span "UA Optimised 140% D730 ROAS Blended" at bounding box center [592, 109] width 221 height 14
click at [709, 110] on button at bounding box center [718, 109] width 19 height 19
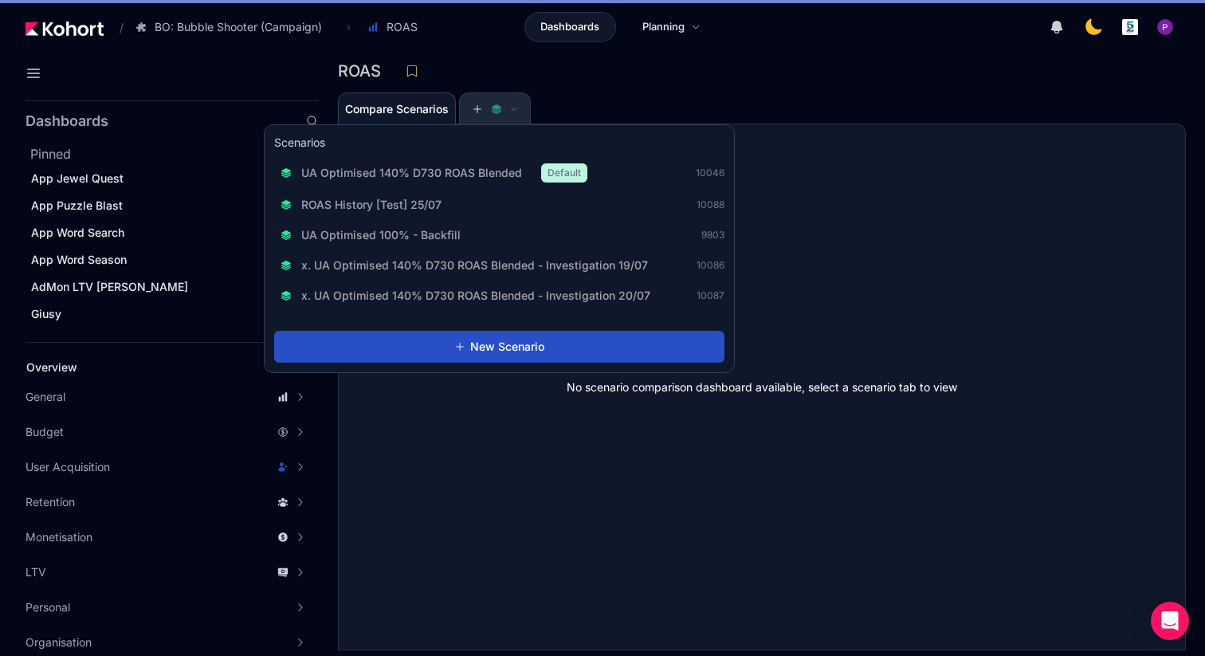
click at [485, 107] on span at bounding box center [495, 109] width 46 height 11
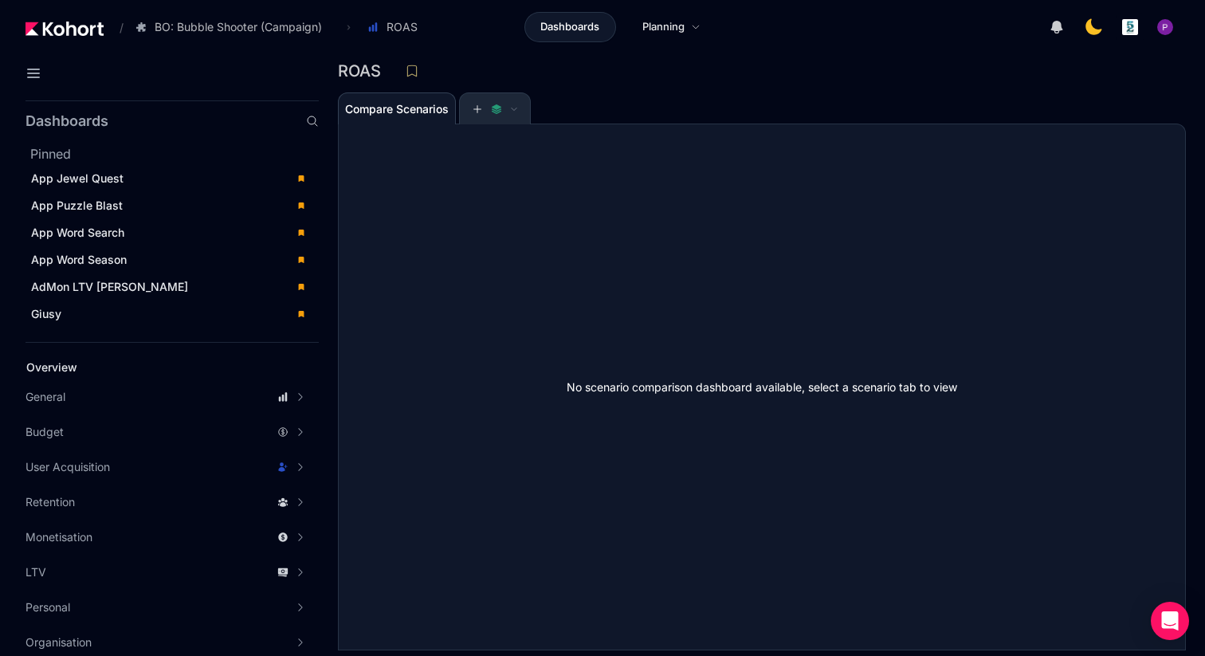
scroll to position [1, 0]
click at [485, 107] on span at bounding box center [495, 109] width 46 height 11
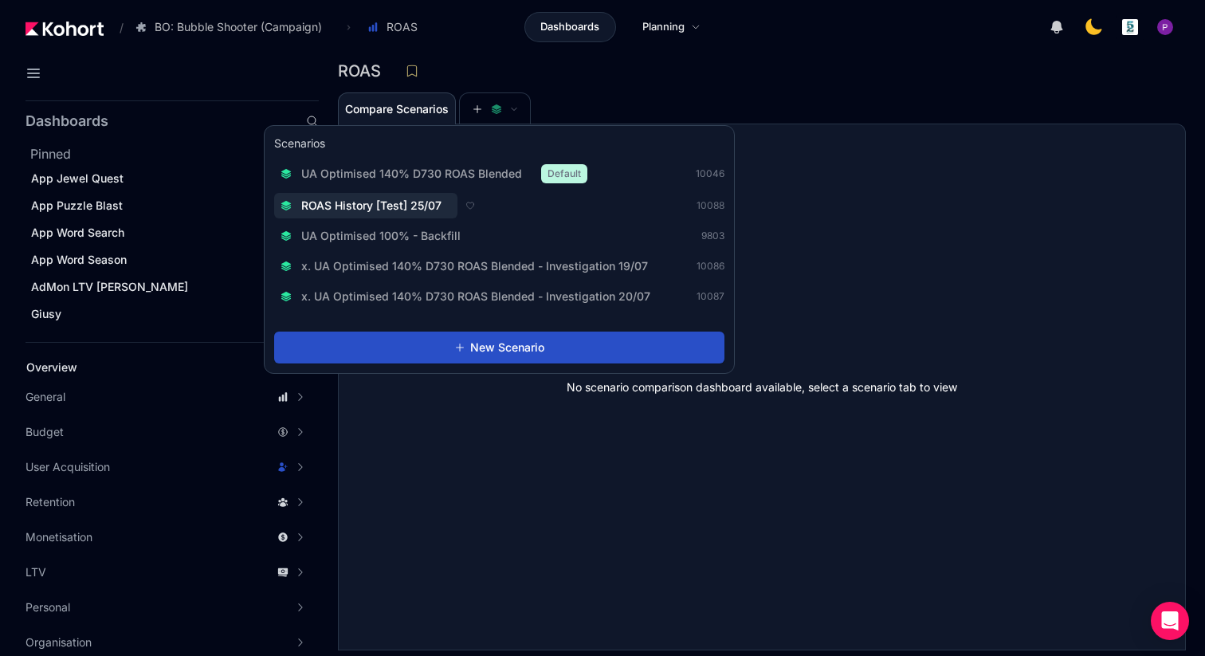
click at [420, 201] on span "ROAS History [Test] 25/07" at bounding box center [371, 206] width 140 height 16
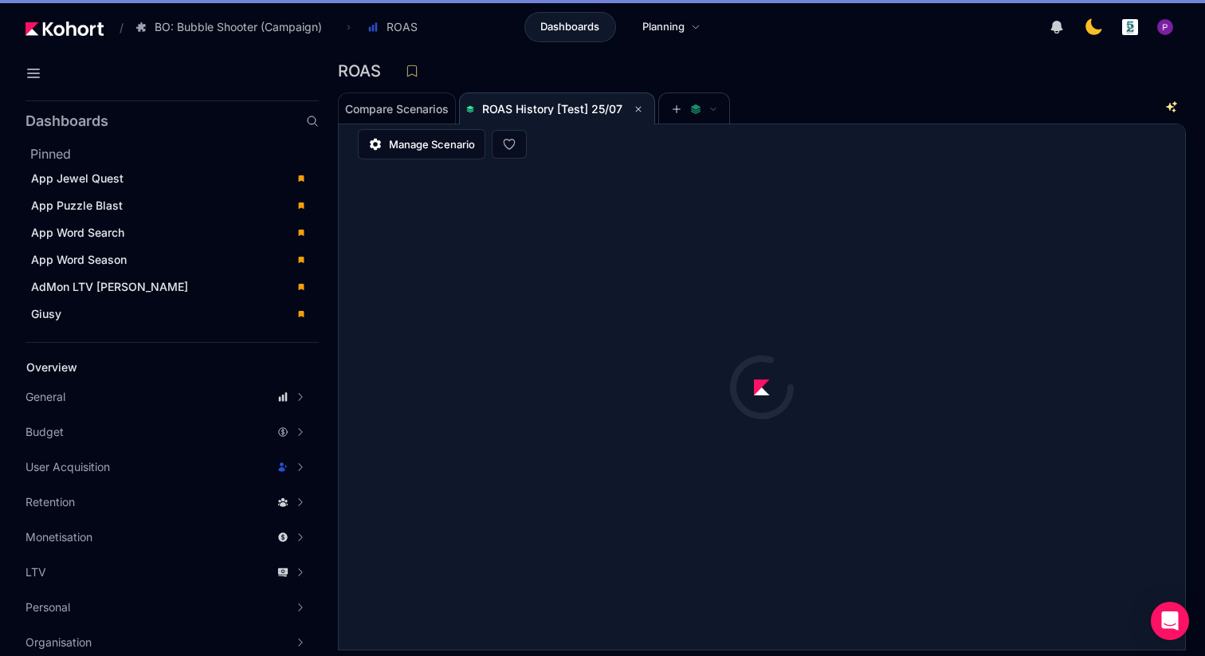
scroll to position [1, 0]
